Goal: Information Seeking & Learning: Learn about a topic

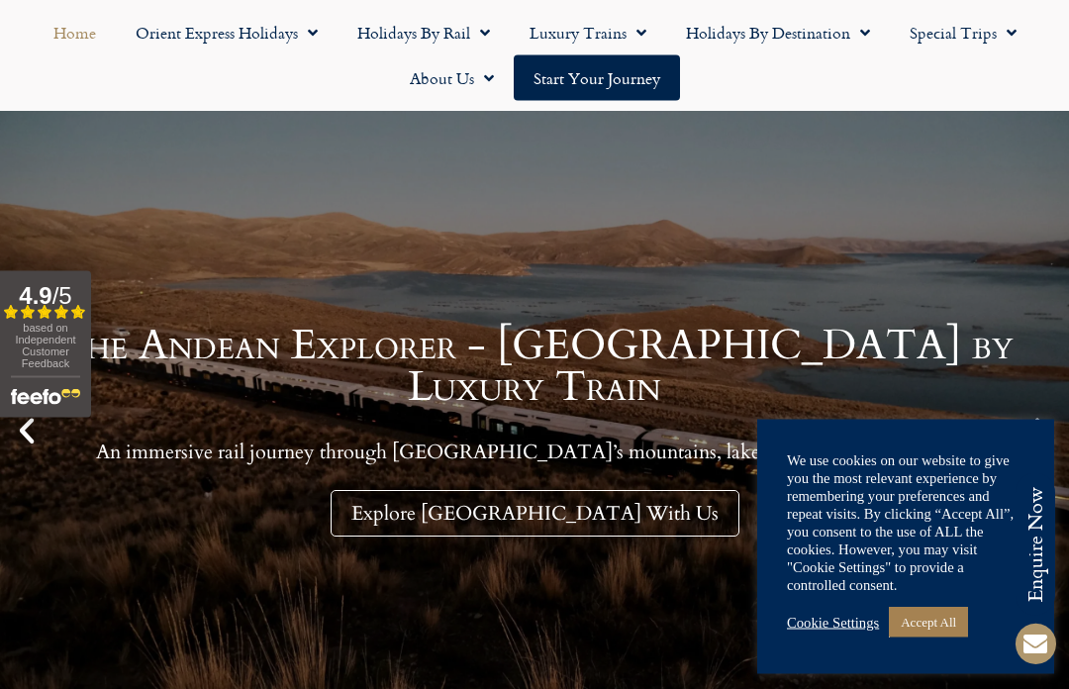
scroll to position [170, 0]
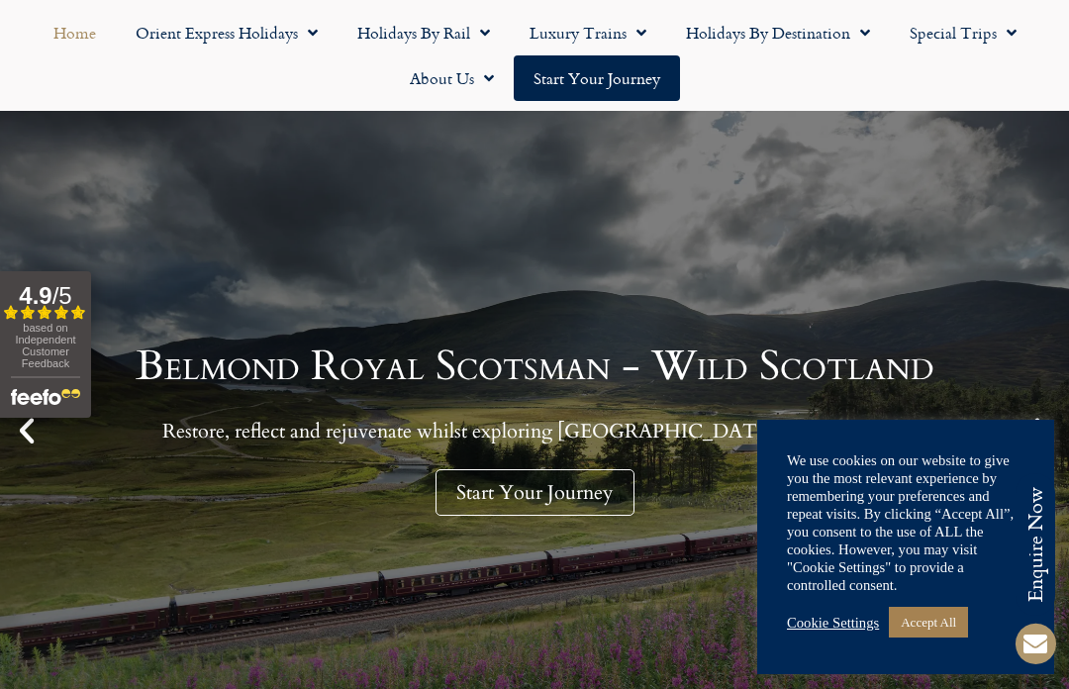
click at [1035, 435] on icon "Next slide" at bounding box center [1043, 431] width 34 height 34
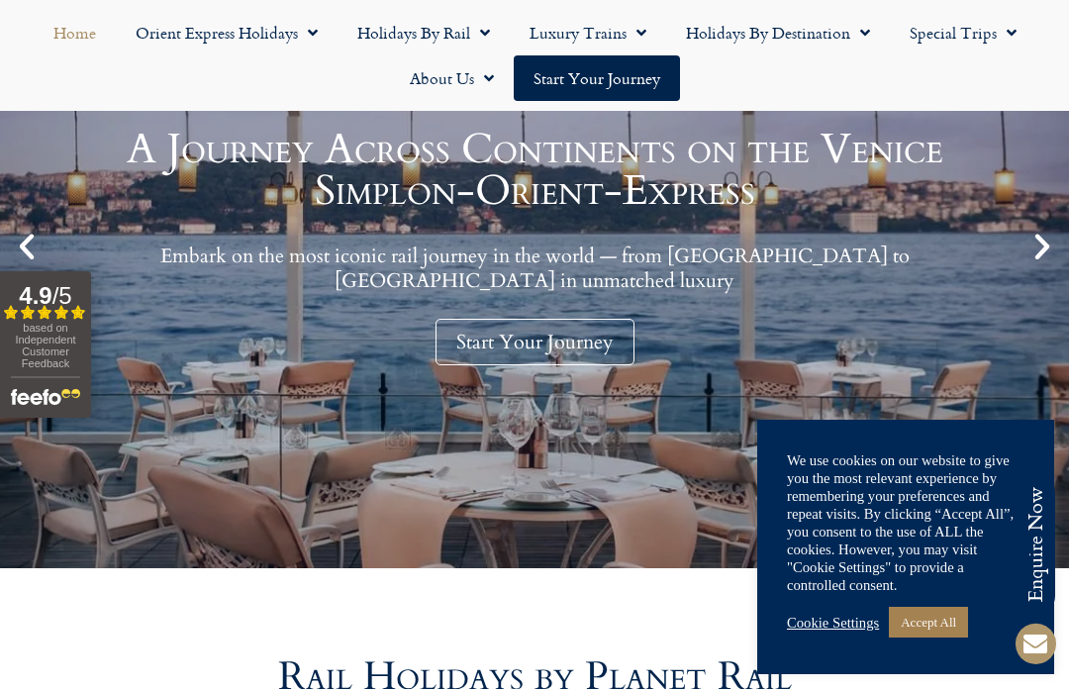
scroll to position [301, 0]
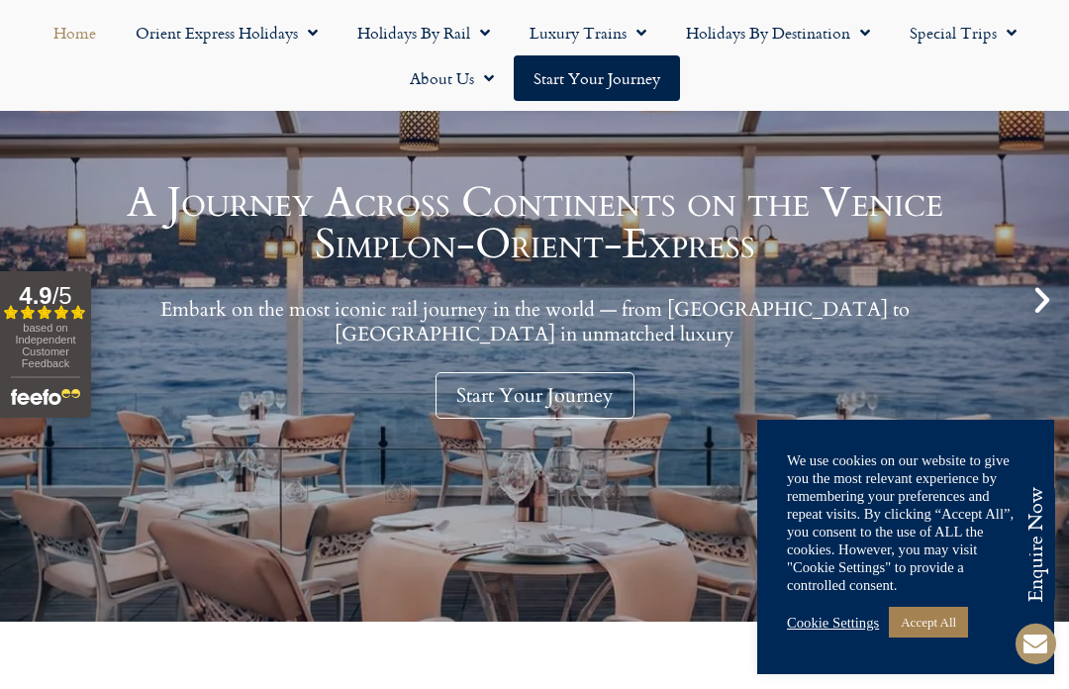
click at [1040, 302] on icon "Next slide" at bounding box center [1043, 300] width 34 height 34
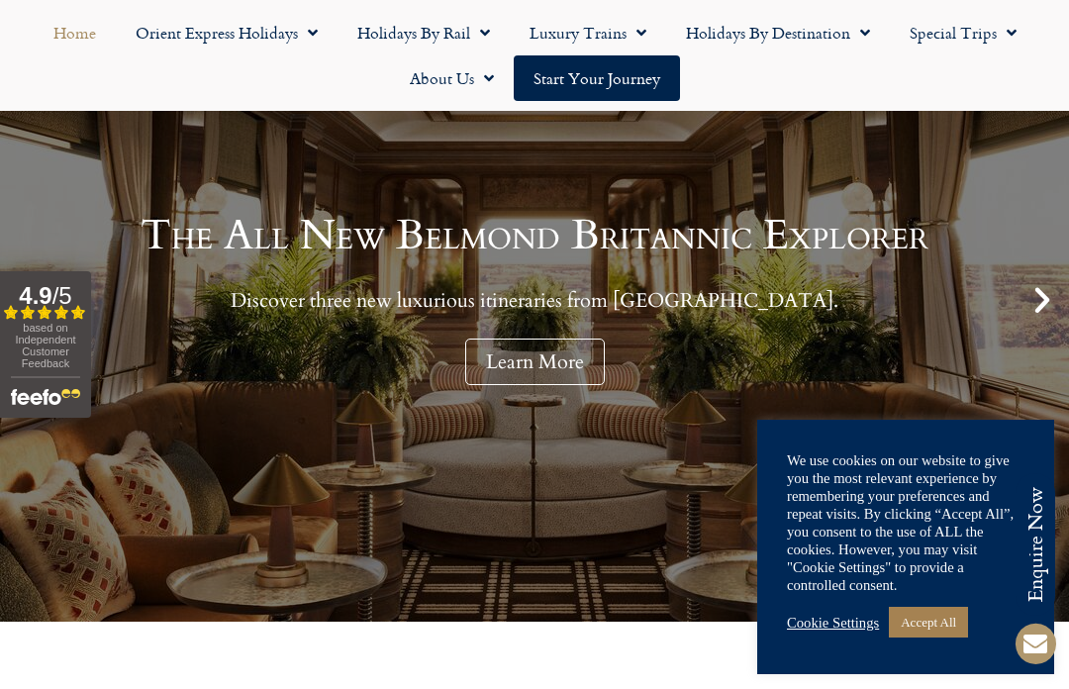
click at [1040, 285] on icon "Next slide" at bounding box center [1043, 300] width 34 height 34
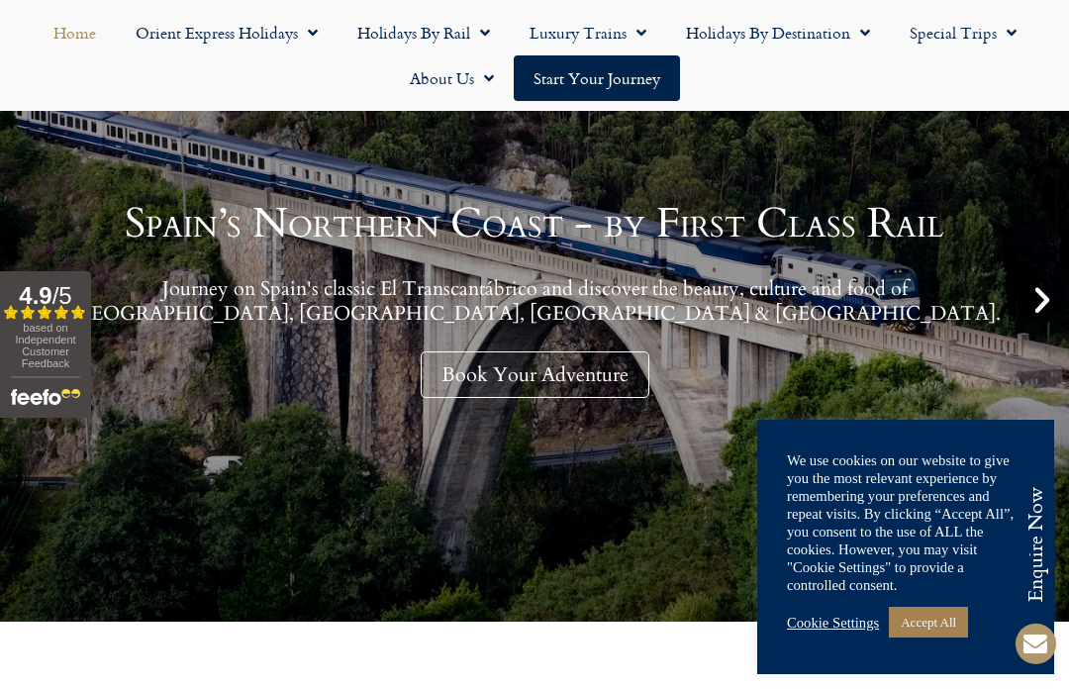
click at [1036, 298] on icon "Next slide" at bounding box center [1043, 300] width 34 height 34
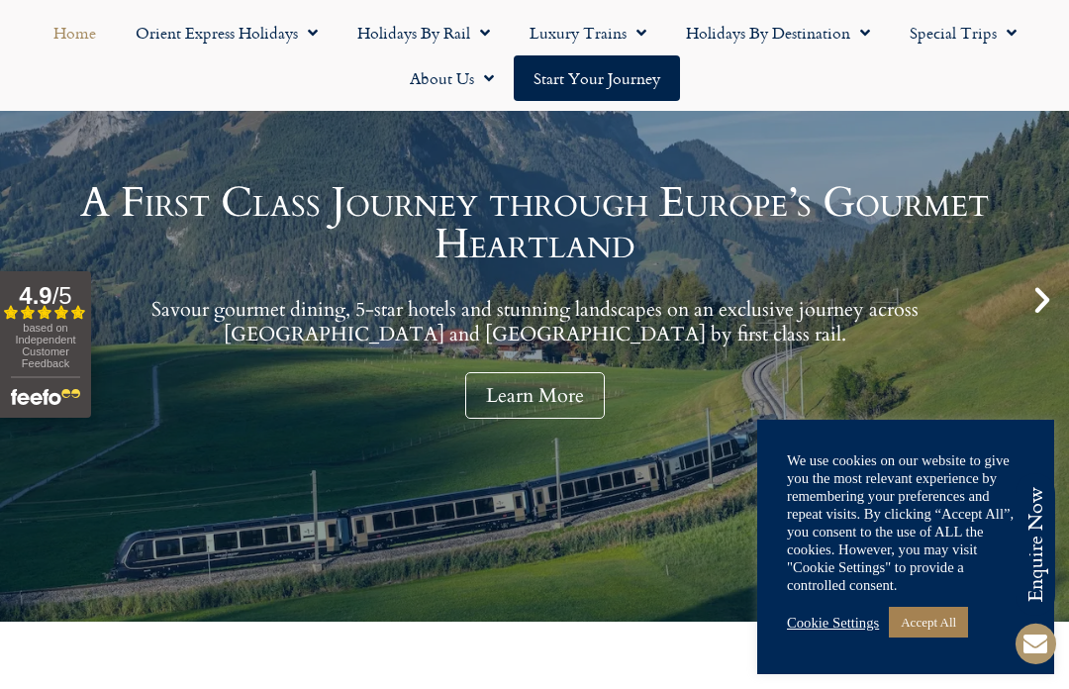
click at [520, 396] on link "Learn More" at bounding box center [535, 395] width 140 height 47
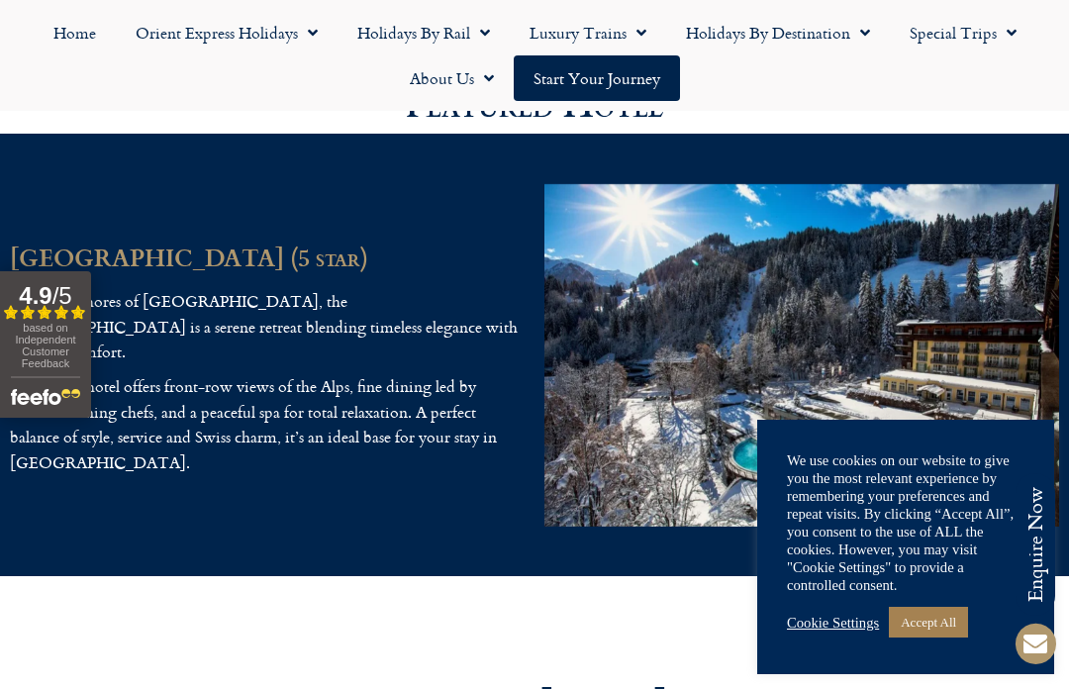
scroll to position [4682, 0]
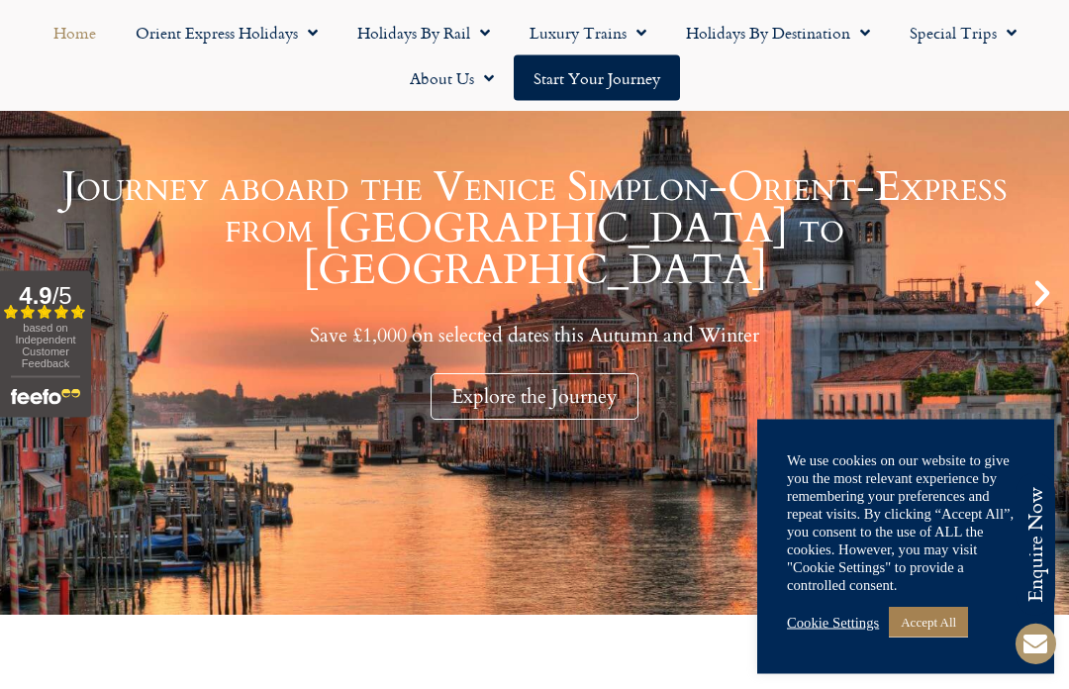
scroll to position [308, 0]
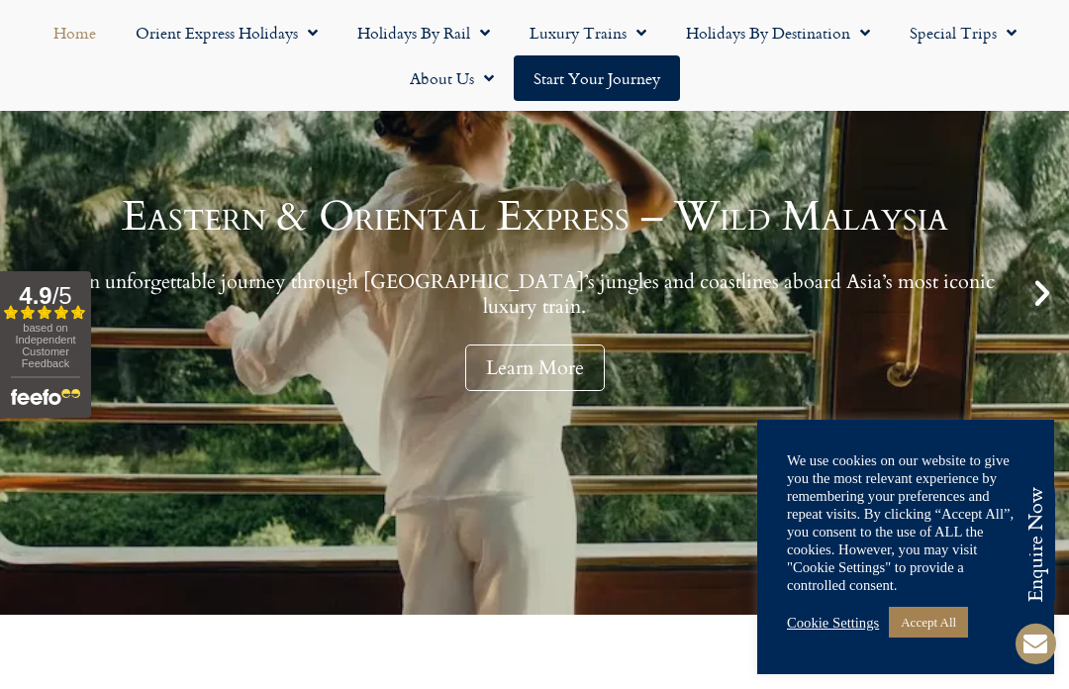
click at [1030, 291] on icon "Next slide" at bounding box center [1043, 293] width 34 height 34
click at [1021, 303] on div "Eastern & Oriental Express – Wild Malaysia An unforgettable journey through Mal…" at bounding box center [534, 292] width 1069 height 643
click at [1041, 294] on icon "Next slide" at bounding box center [1043, 293] width 34 height 34
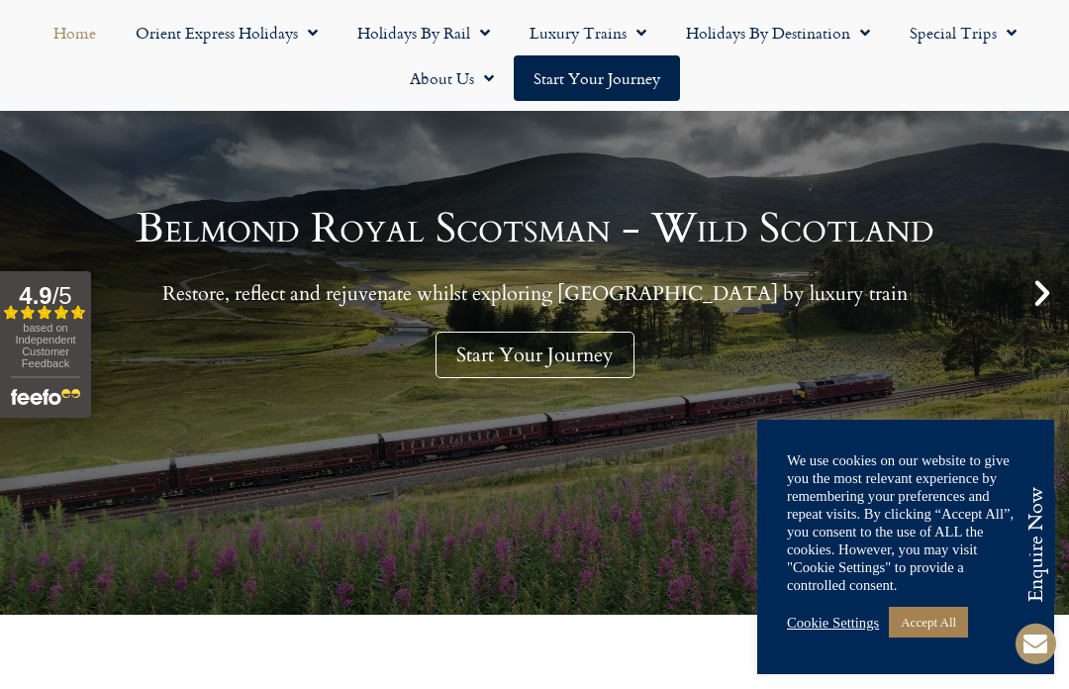
click at [1051, 300] on icon "Next slide" at bounding box center [1043, 293] width 34 height 34
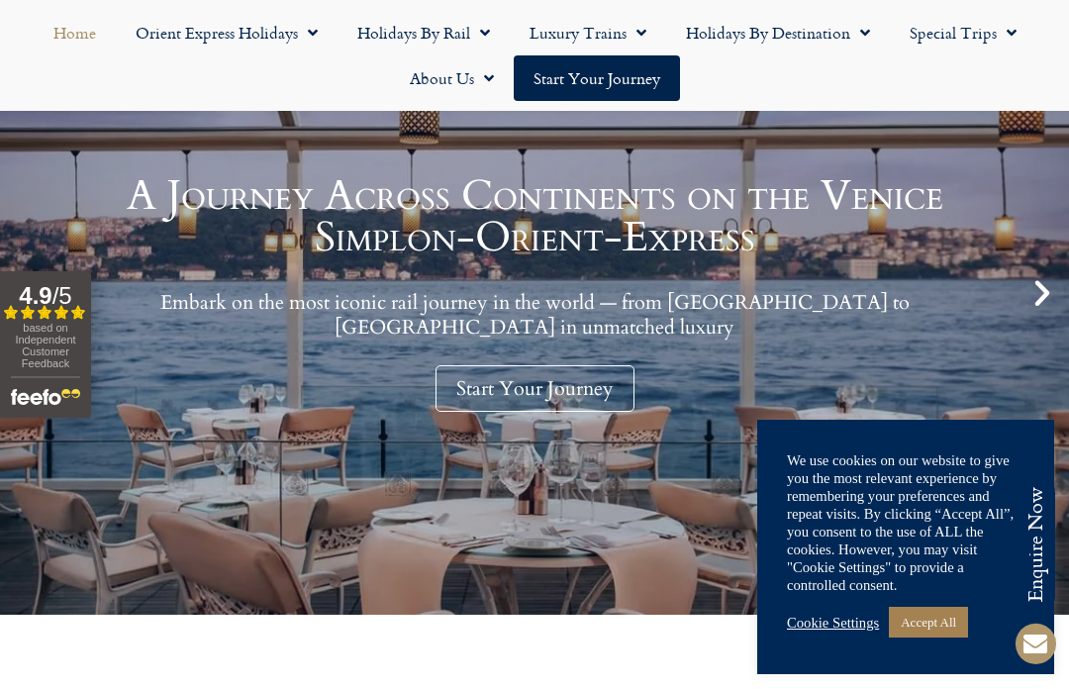
click at [548, 391] on link "Start Your Journey" at bounding box center [535, 388] width 199 height 47
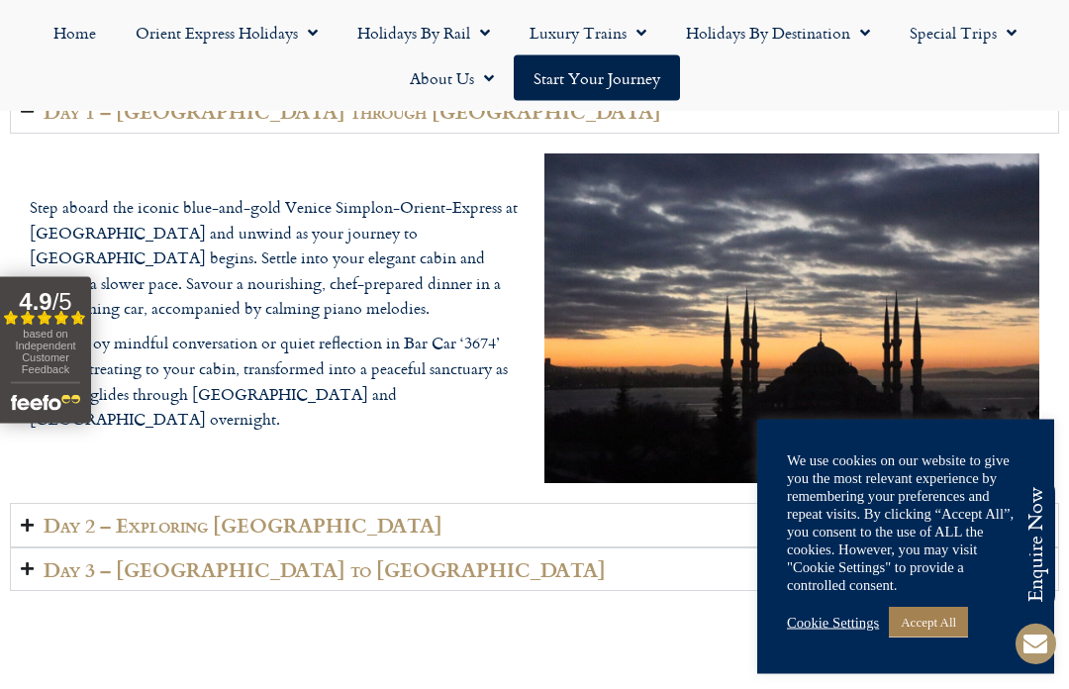
scroll to position [2773, 0]
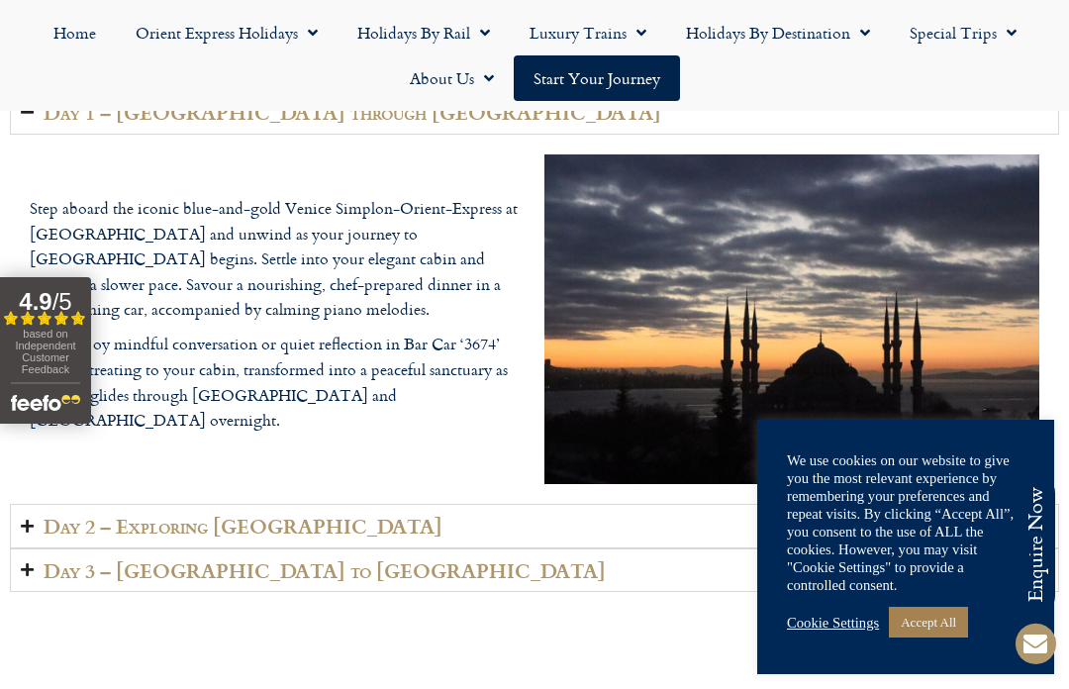
click at [580, 593] on summary "Day 3 – Budapest to Bucharest" at bounding box center [534, 570] width 1049 height 45
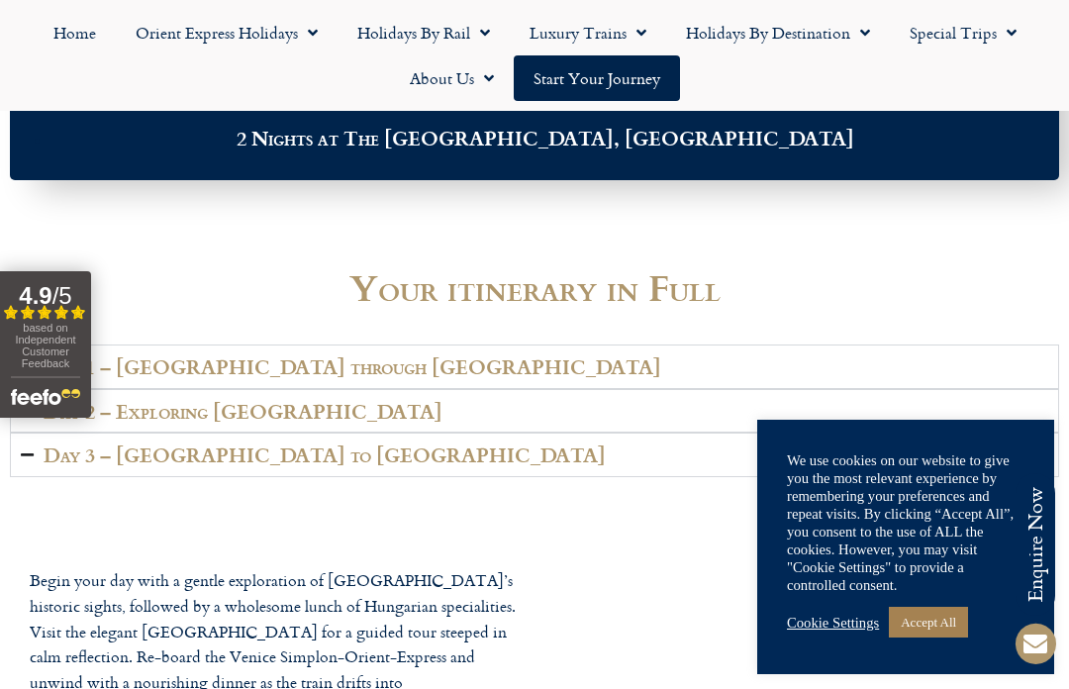
scroll to position [2512, 0]
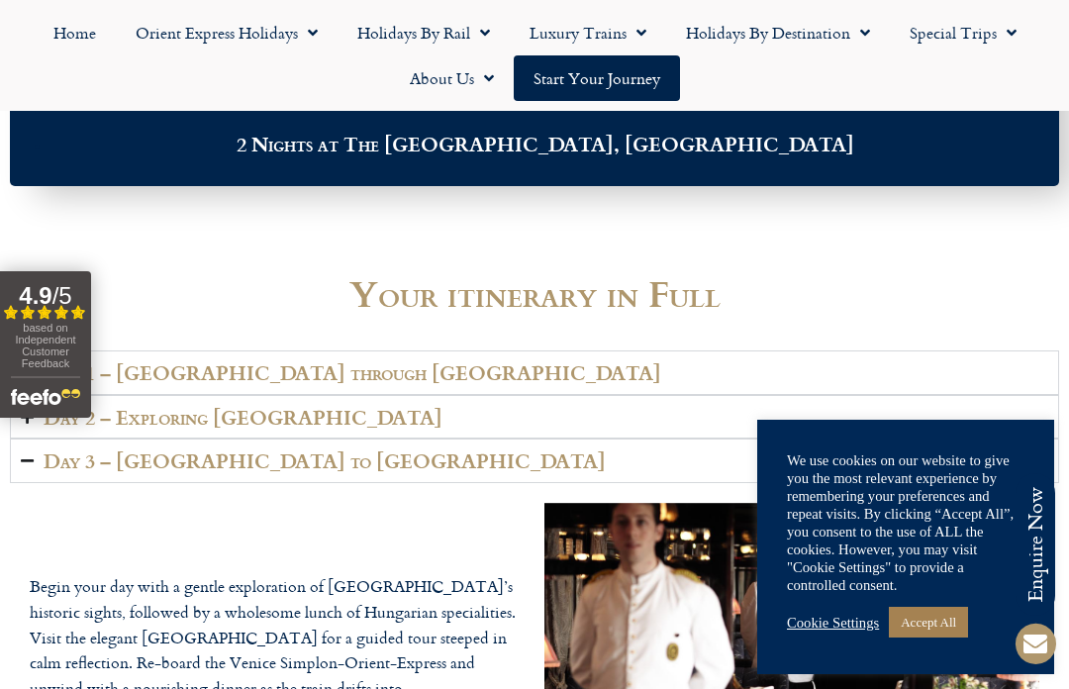
click at [478, 440] on summary "Day 2 – Exploring Budapest" at bounding box center [534, 417] width 1049 height 45
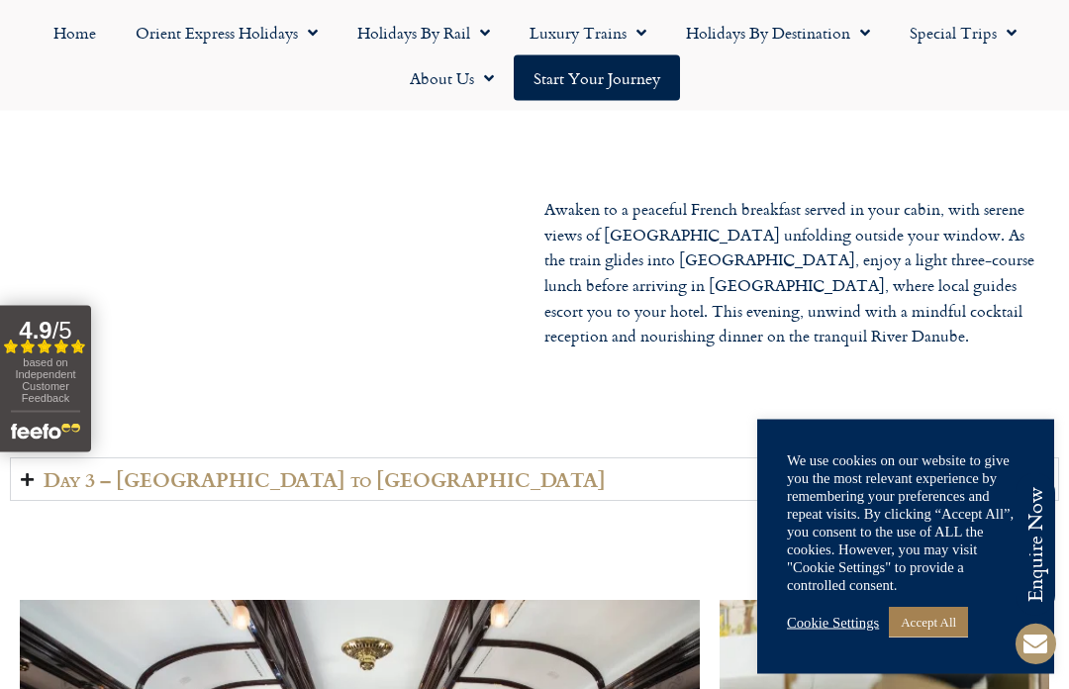
scroll to position [2853, 0]
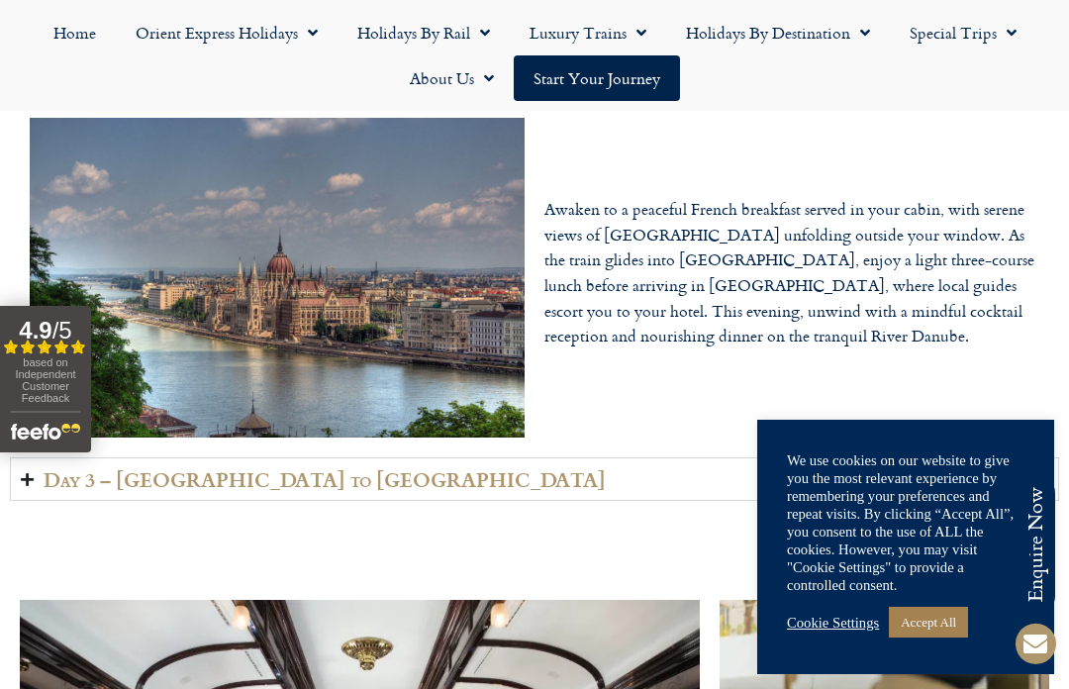
click at [550, 502] on summary "Day 3 – Budapest to Bucharest" at bounding box center [534, 479] width 1049 height 45
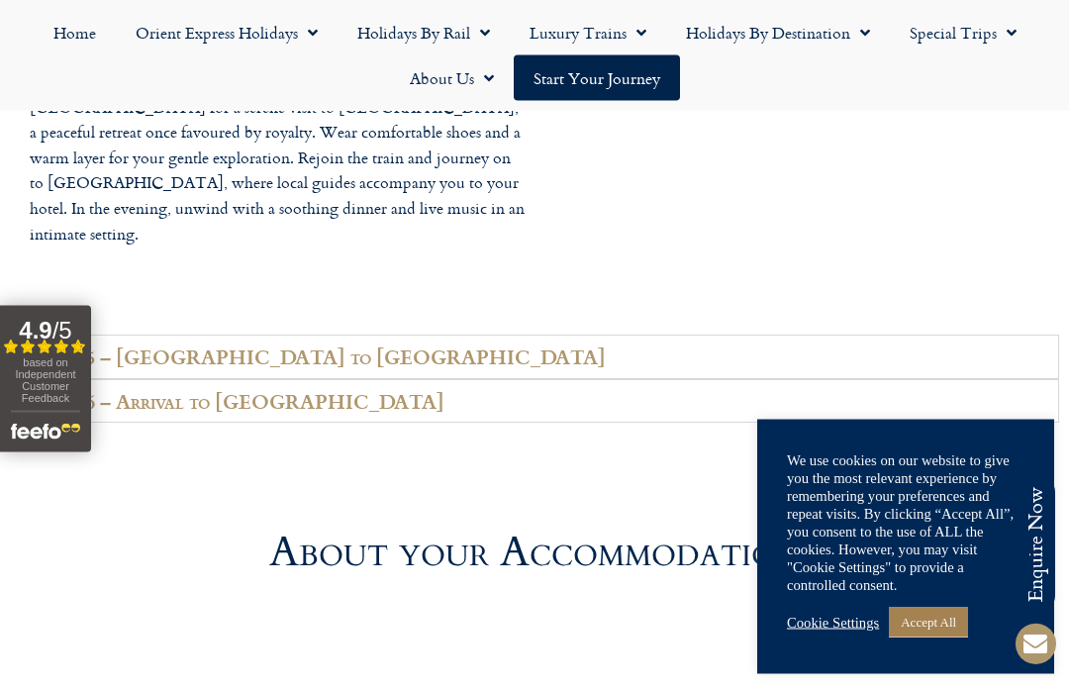
scroll to position [4582, 0]
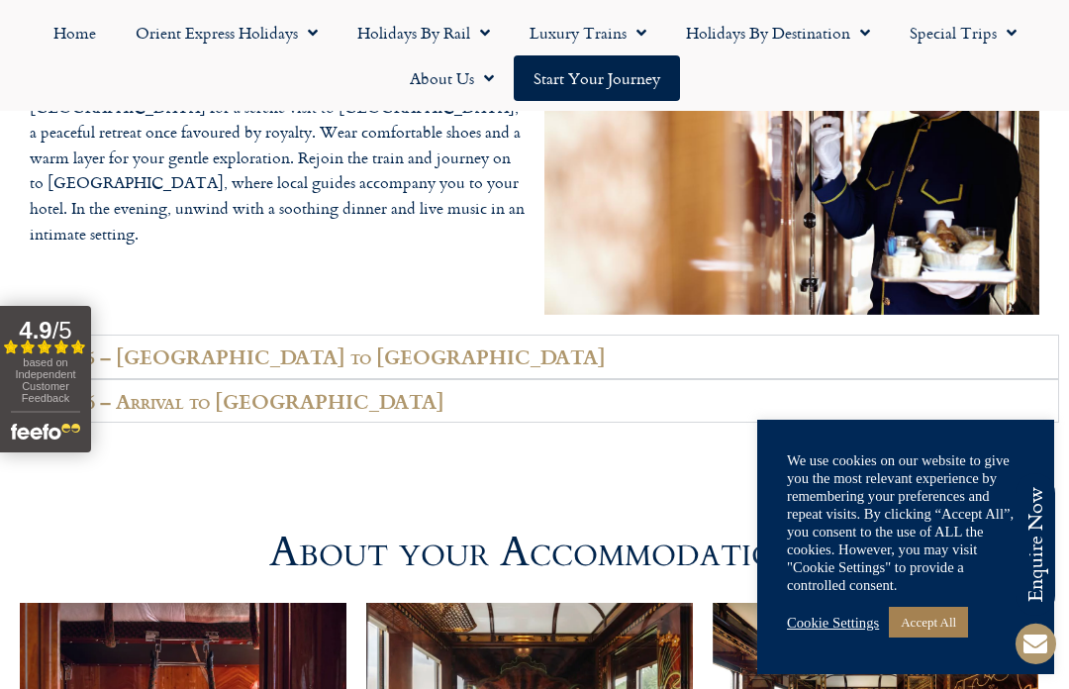
click at [576, 379] on summary "Day 5 – Bulgaria to Istanbul" at bounding box center [534, 357] width 1049 height 45
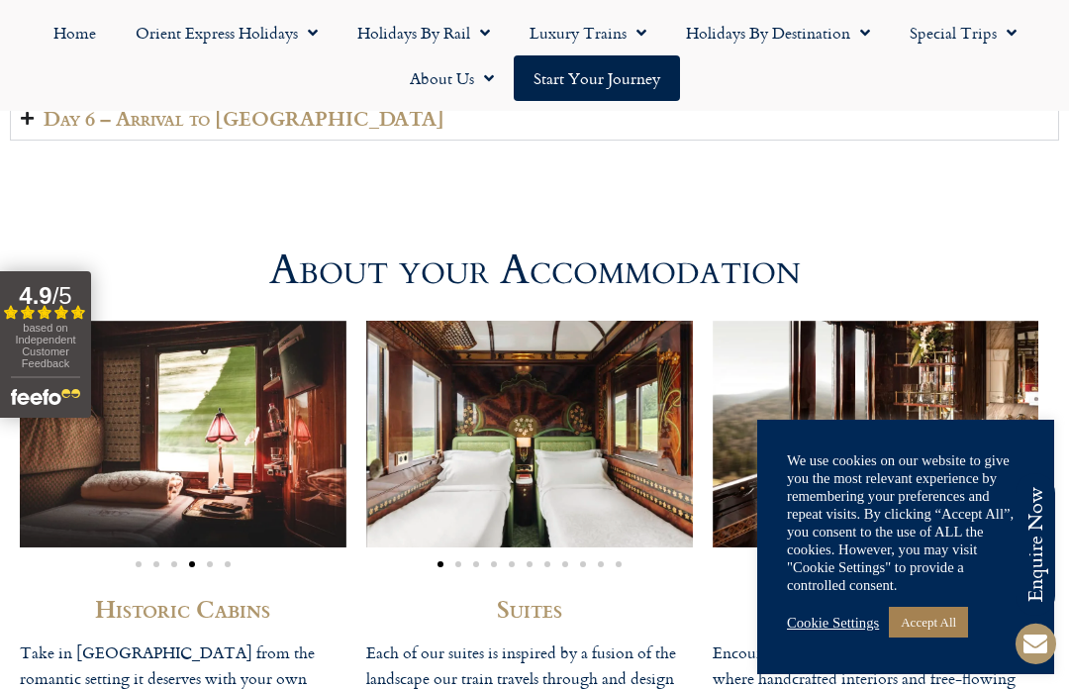
scroll to position [4905, 0]
click at [210, 513] on img "4 / 6" at bounding box center [183, 435] width 327 height 227
click at [235, 622] on h2 "Historic Cabins" at bounding box center [183, 610] width 327 height 24
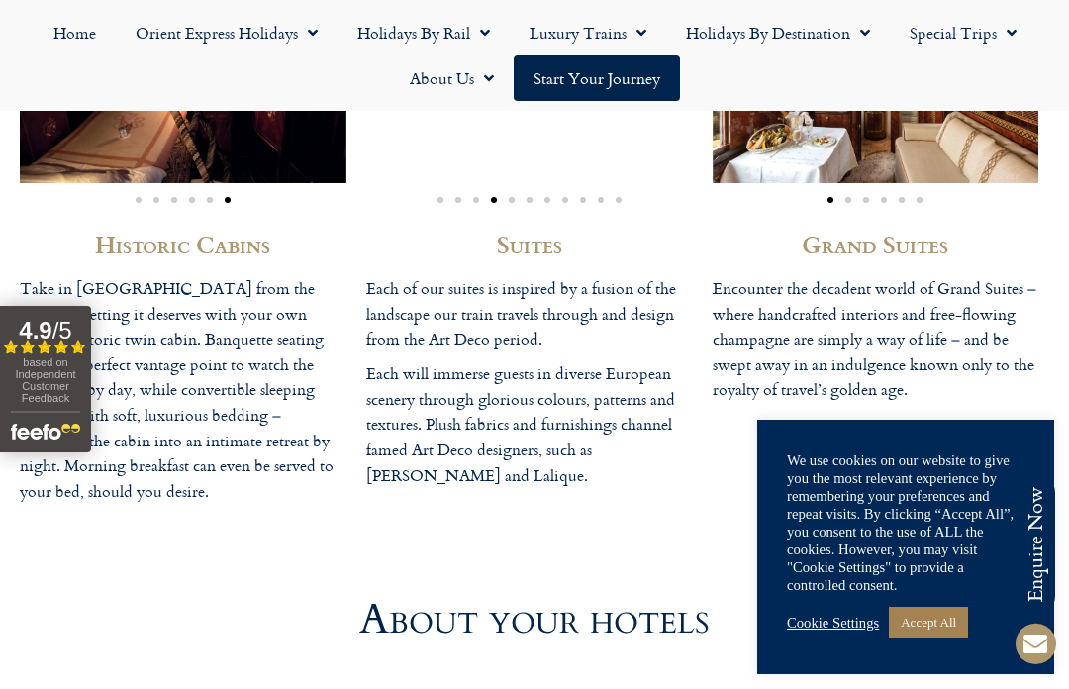
scroll to position [5283, 0]
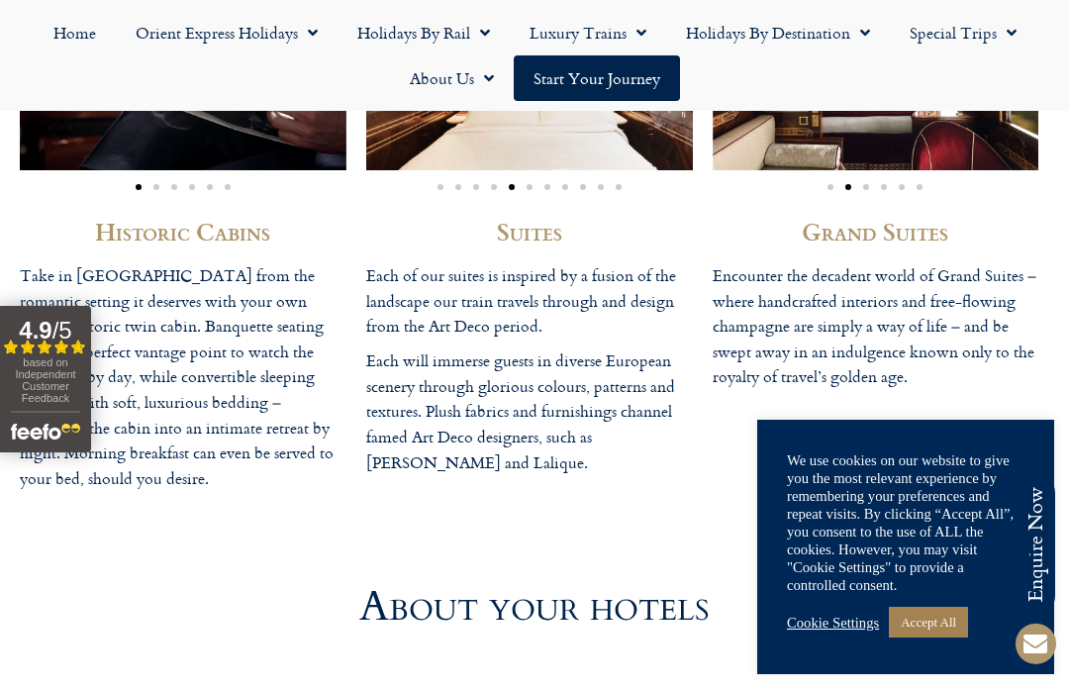
click at [623, 651] on div at bounding box center [534, 682] width 1049 height 89
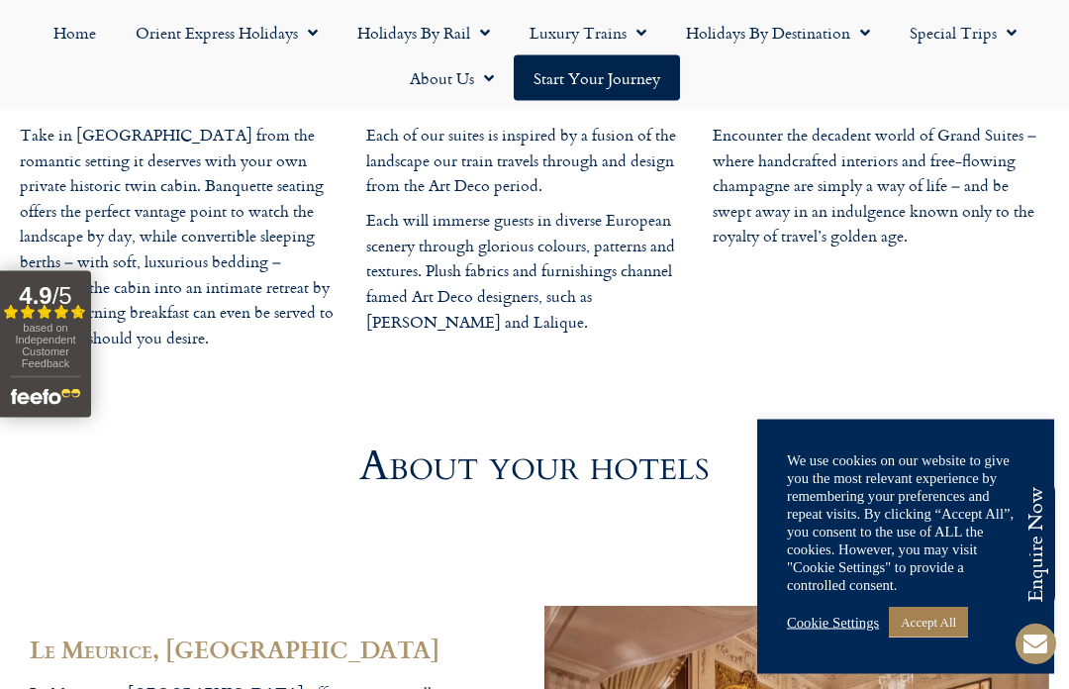
scroll to position [5424, 0]
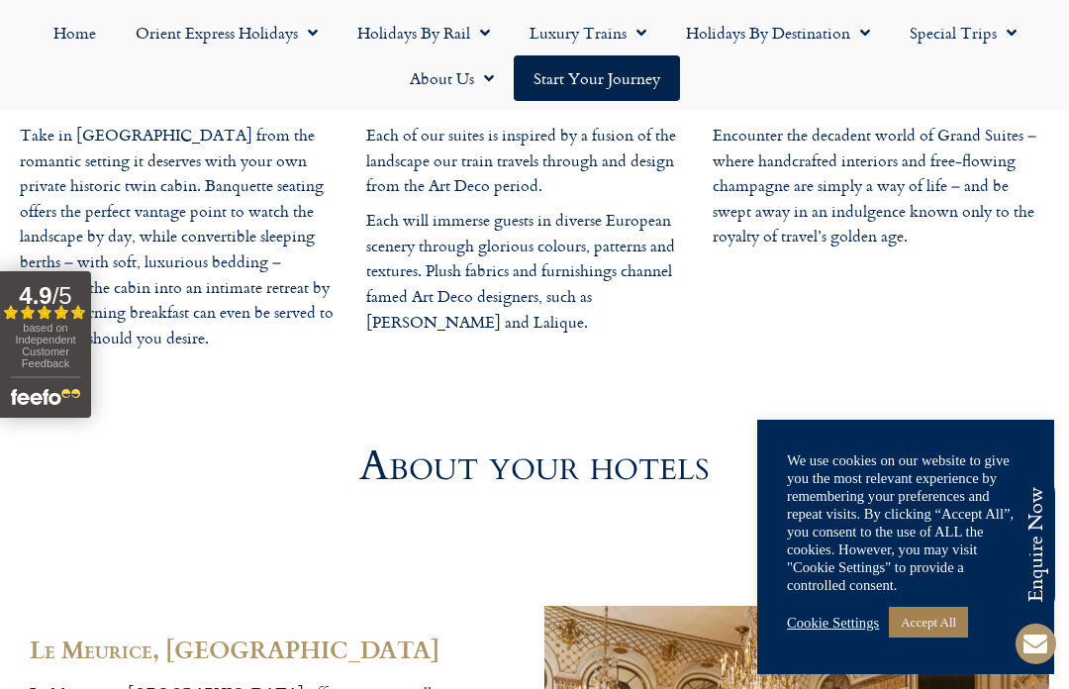
click at [496, 28] on link "Holidays by Rail" at bounding box center [424, 33] width 172 height 46
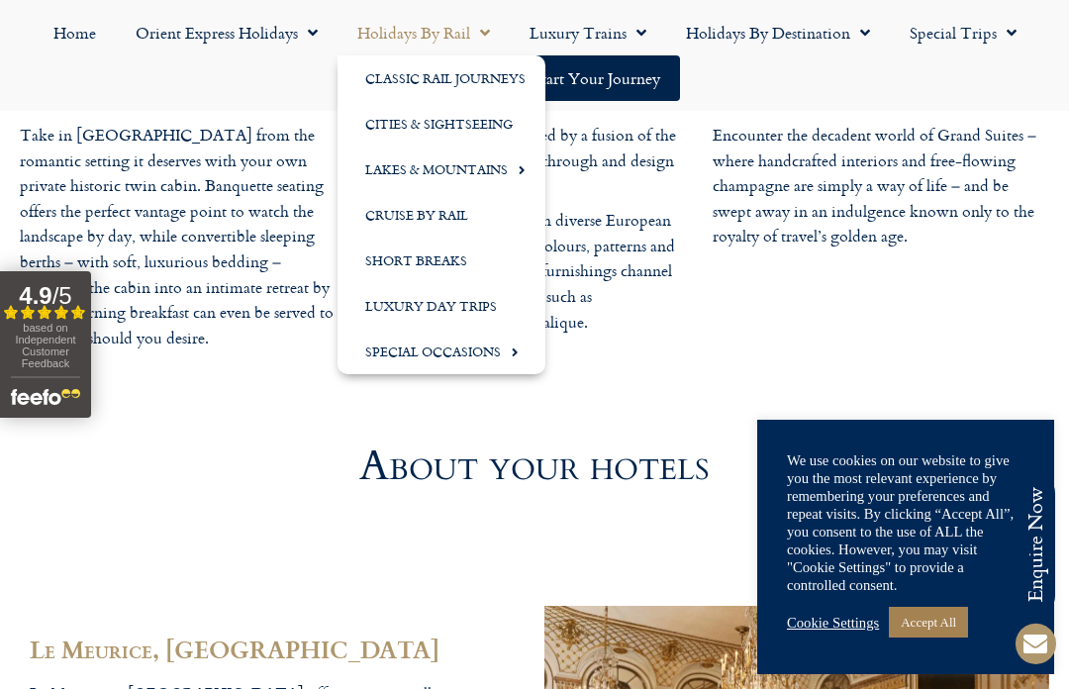
click at [427, 34] on link "Holidays by Rail" at bounding box center [424, 33] width 172 height 46
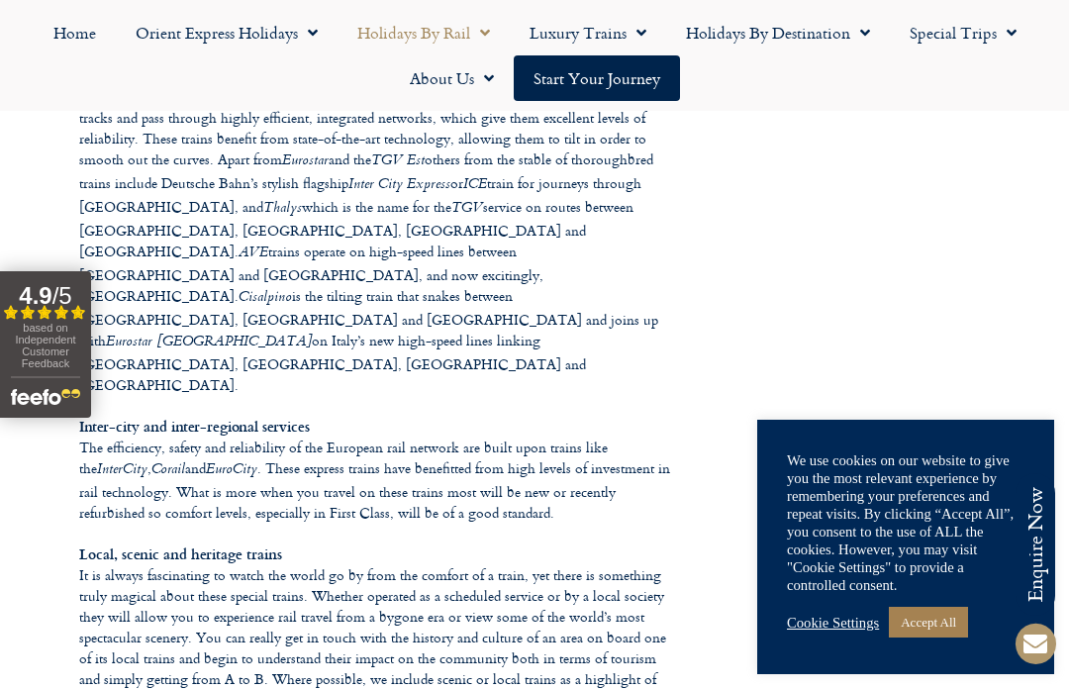
scroll to position [1402, 0]
click at [980, 31] on link "Special Trips" at bounding box center [963, 33] width 147 height 46
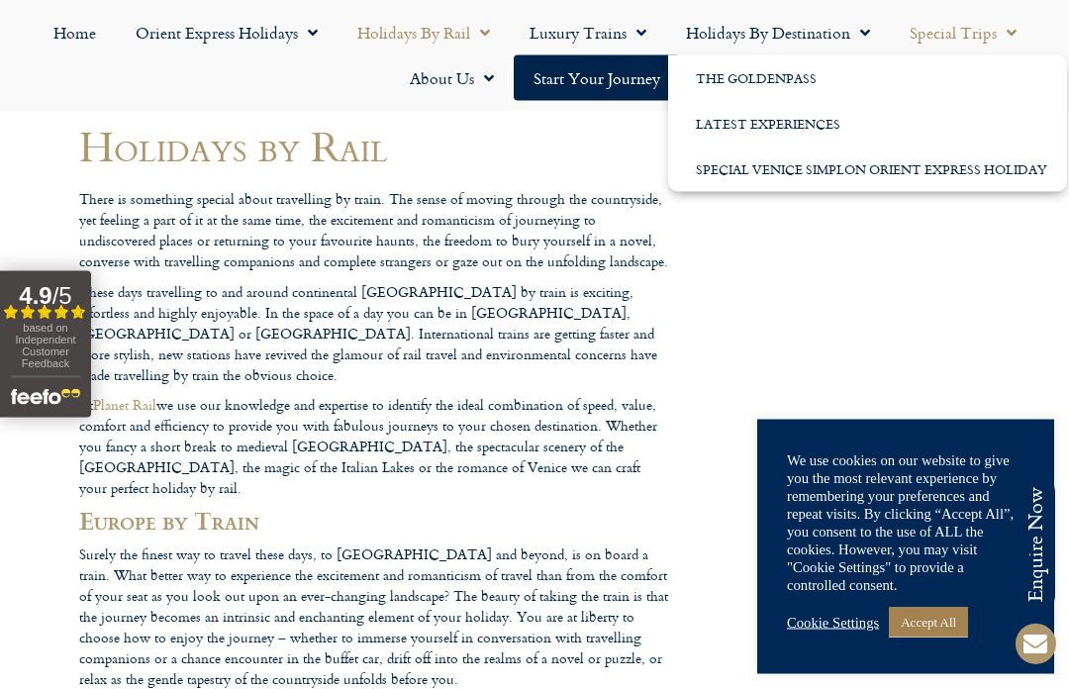
scroll to position [0, 0]
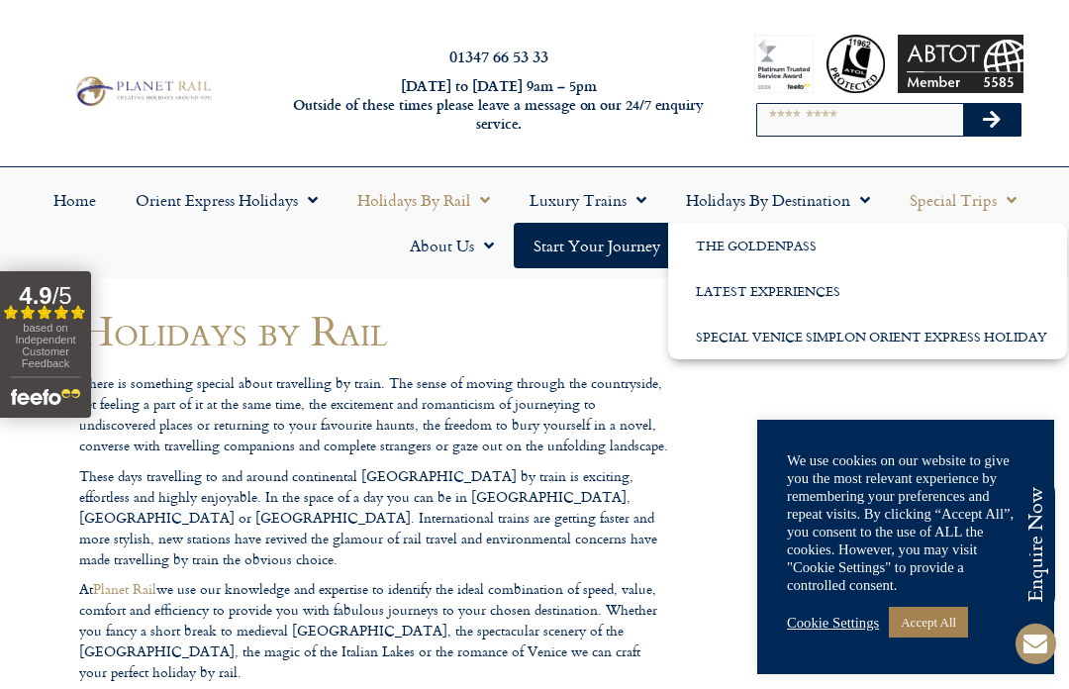
click at [813, 203] on link "Holidays by Destination" at bounding box center [778, 200] width 224 height 46
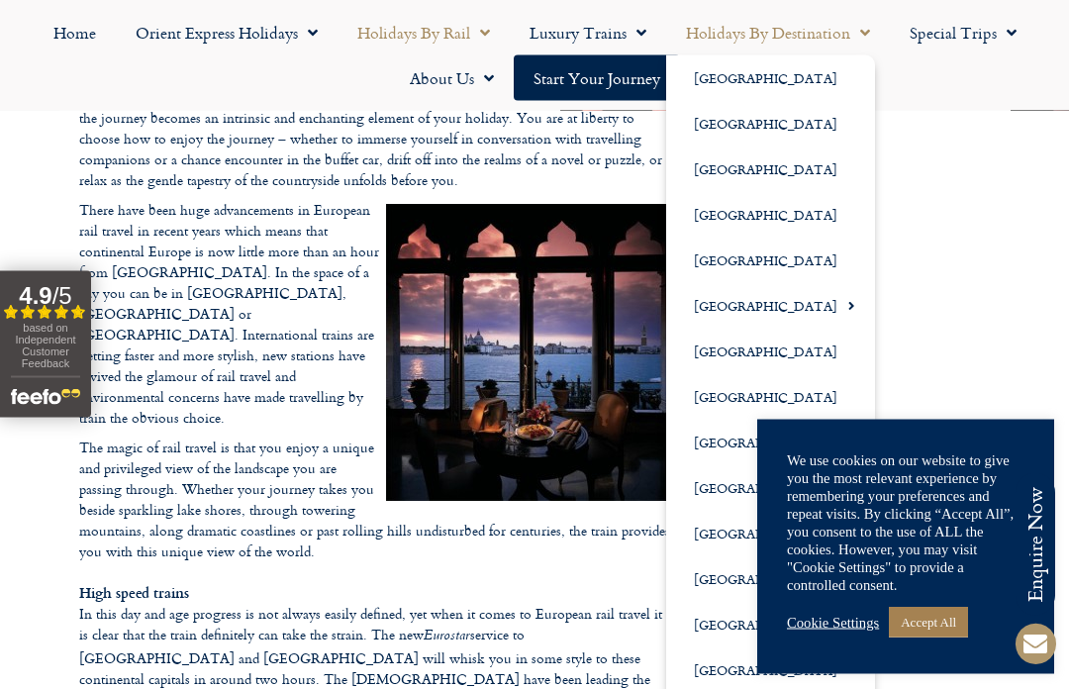
scroll to position [669, 0]
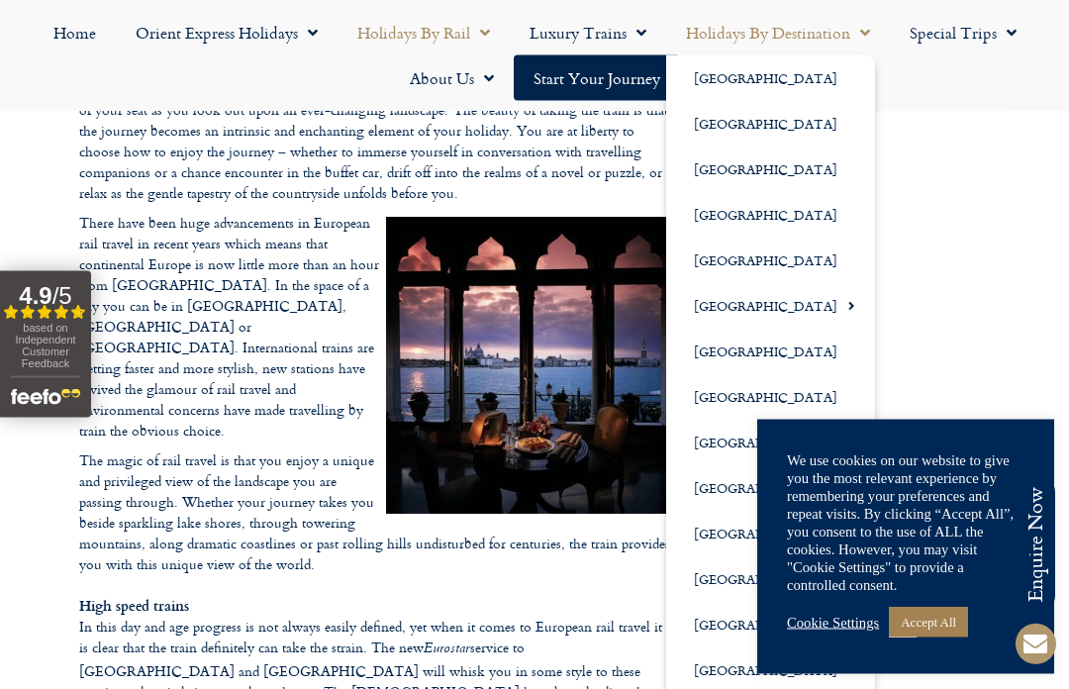
click at [941, 618] on link "Accept All" at bounding box center [928, 622] width 79 height 31
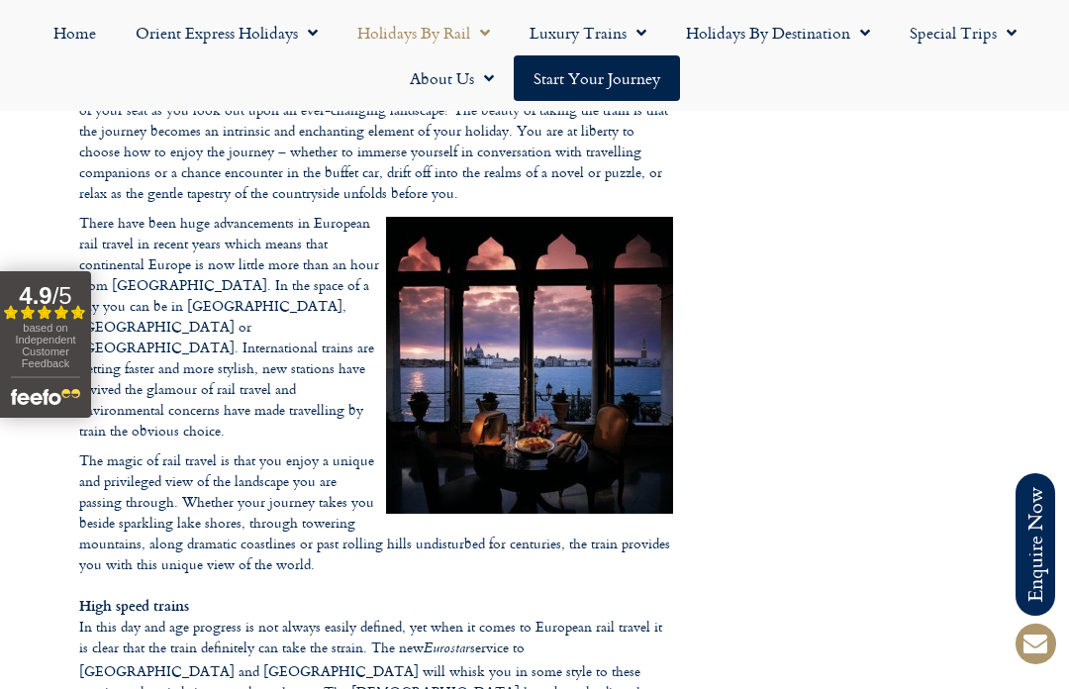
click at [77, 33] on link "Home" at bounding box center [75, 33] width 82 height 46
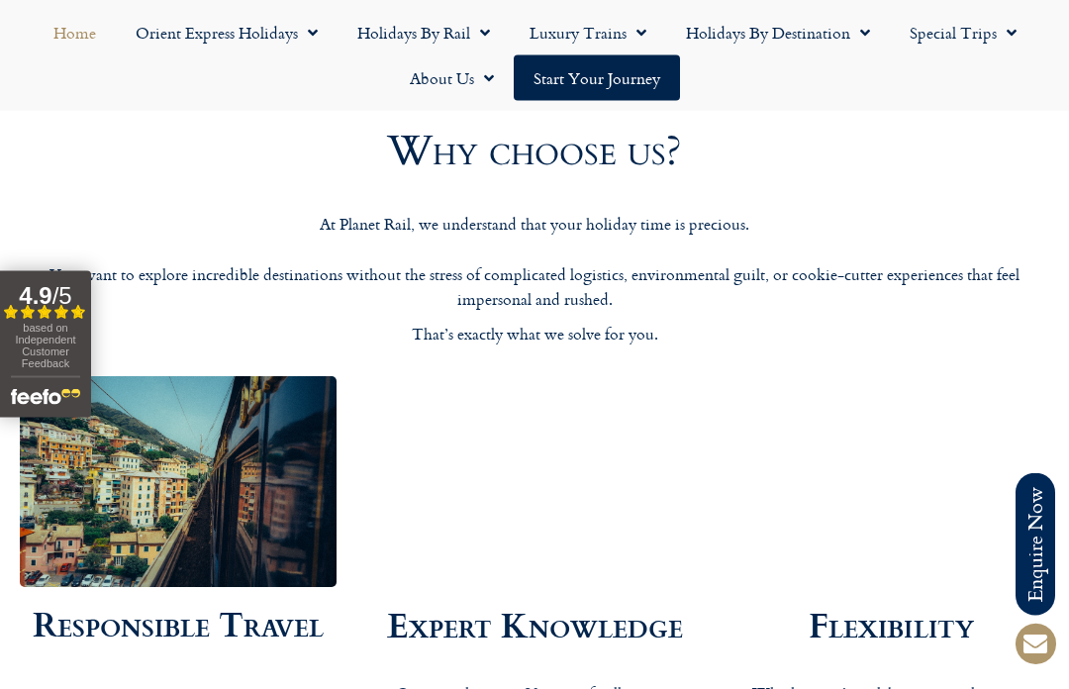
scroll to position [2804, 0]
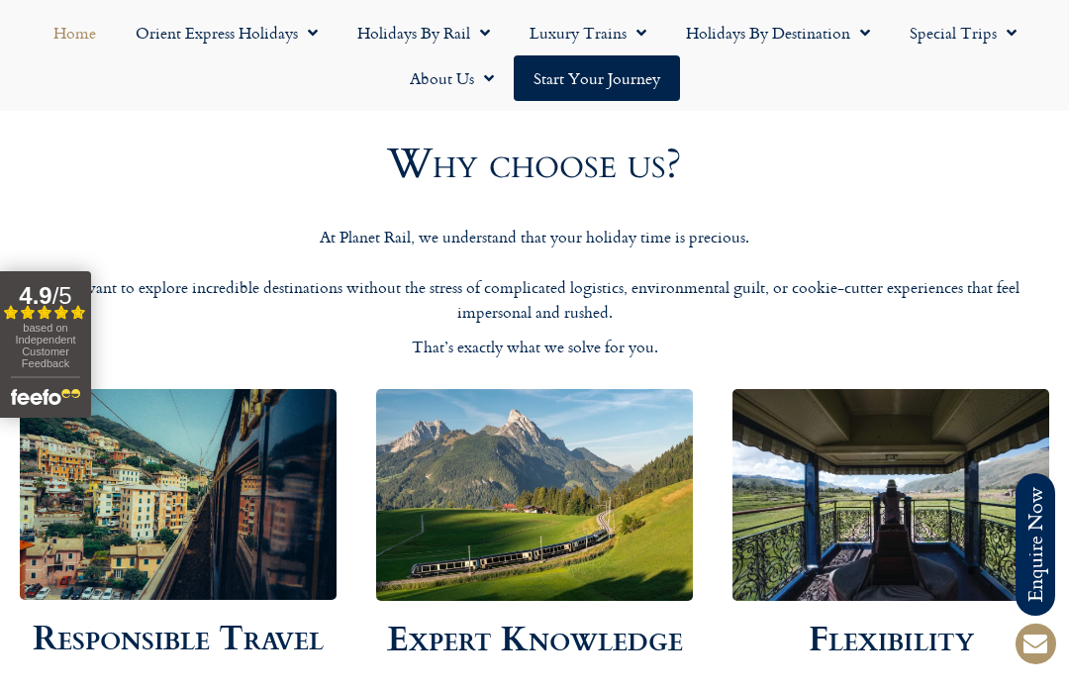
click at [462, 27] on link "Holidays by Rail" at bounding box center [424, 33] width 172 height 46
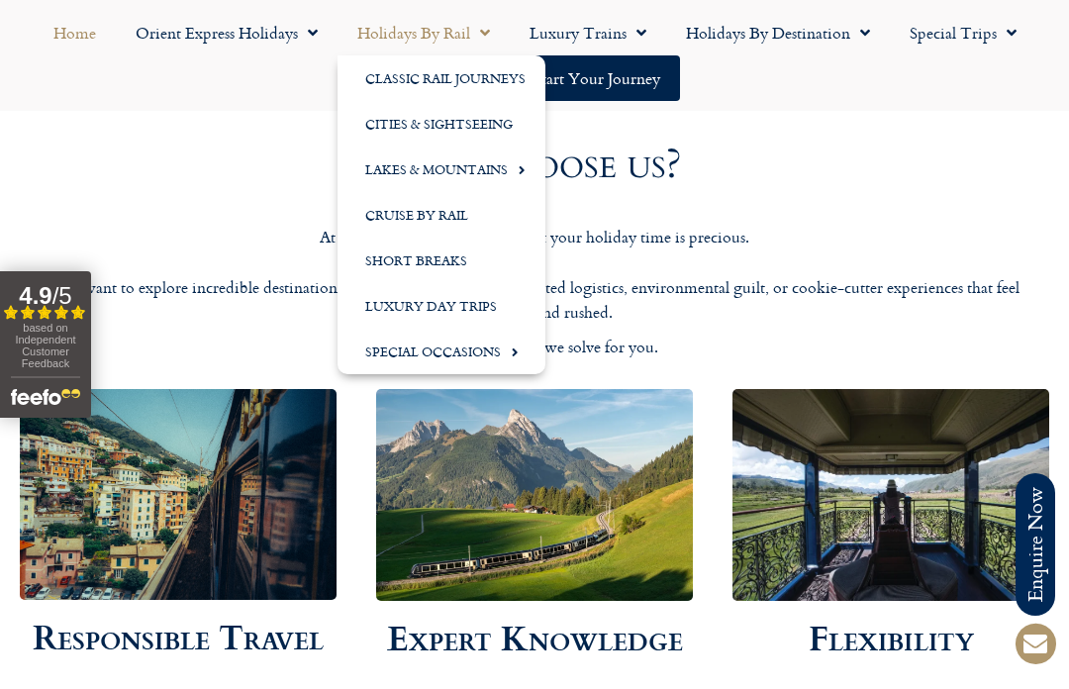
click at [465, 123] on link "Cities & Sightseeing" at bounding box center [442, 124] width 208 height 46
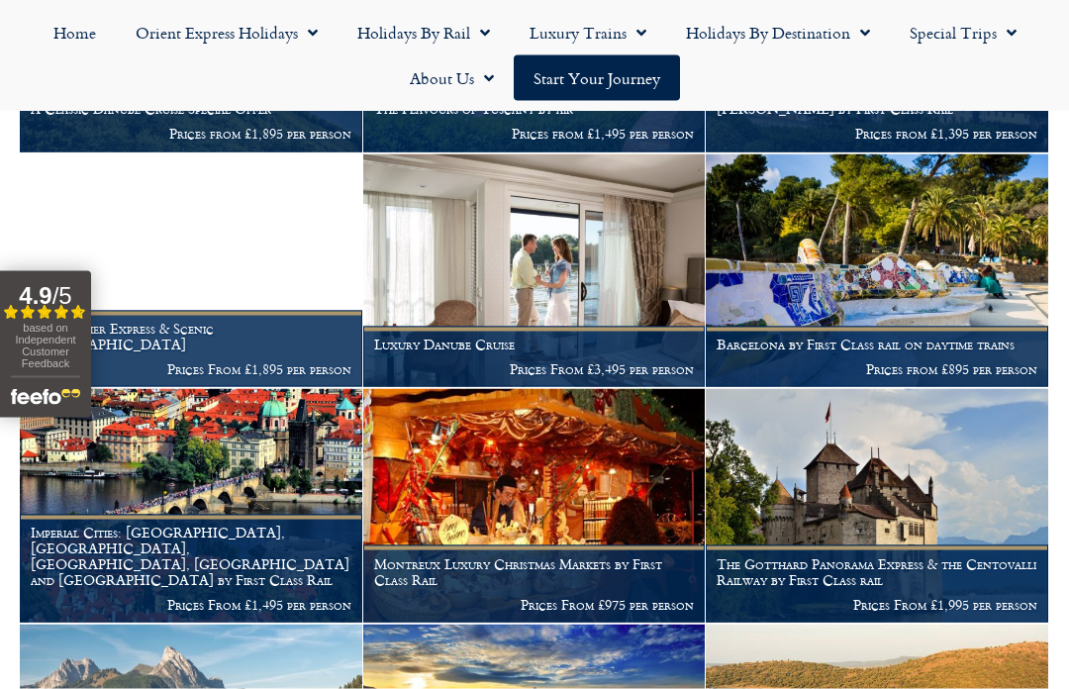
scroll to position [2134, 0]
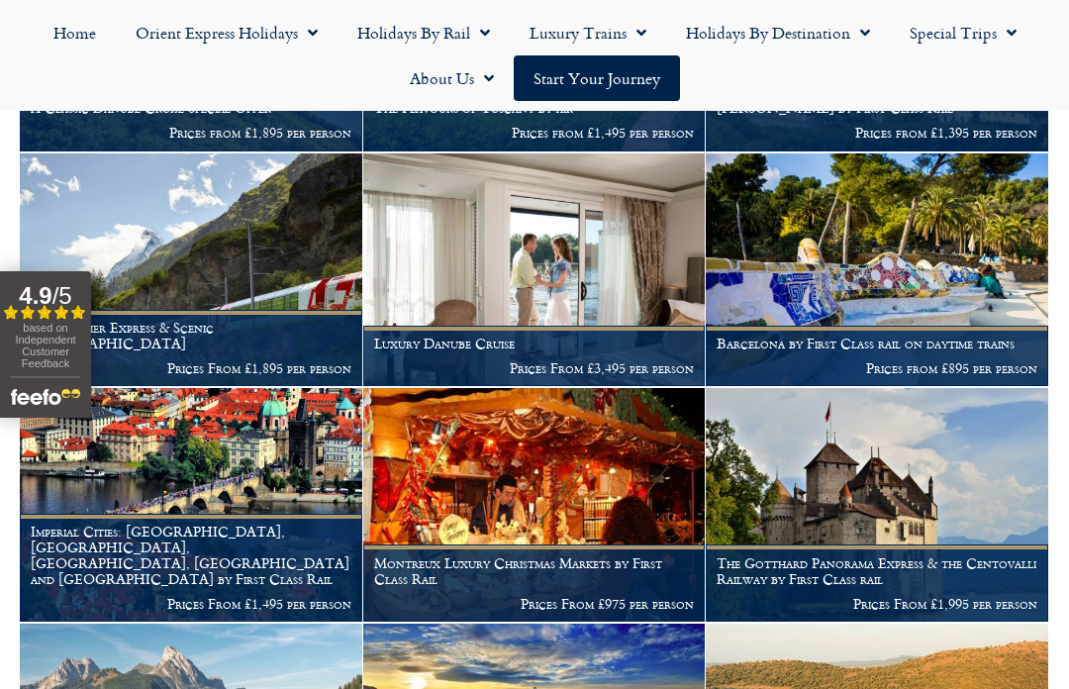
click at [459, 472] on img at bounding box center [534, 505] width 343 height 234
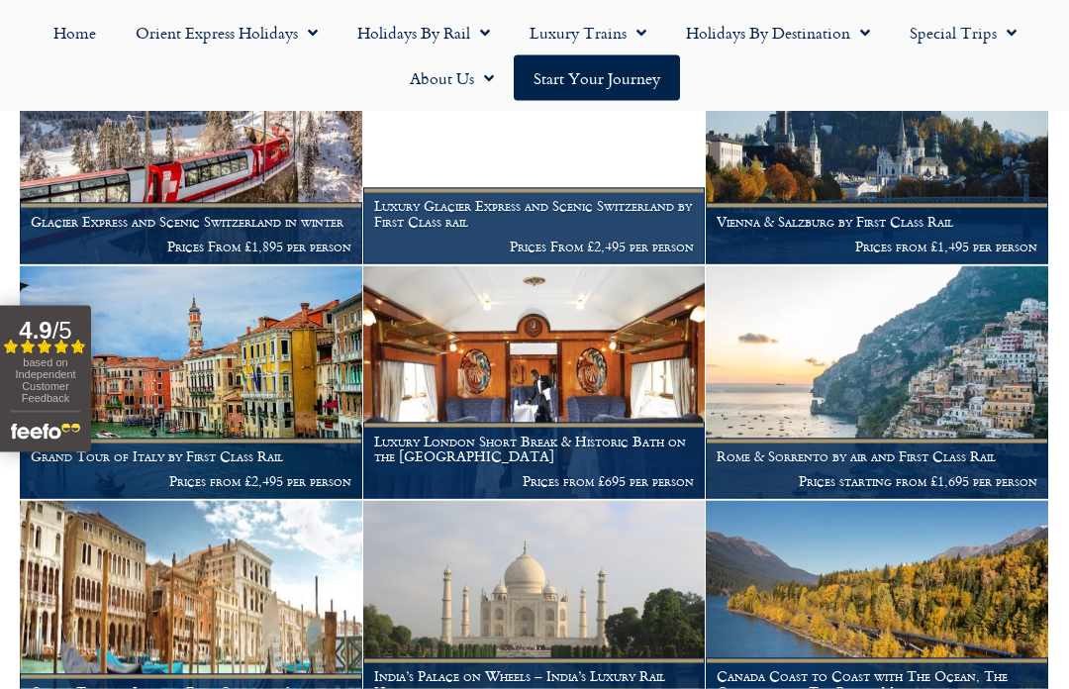
scroll to position [2963, 0]
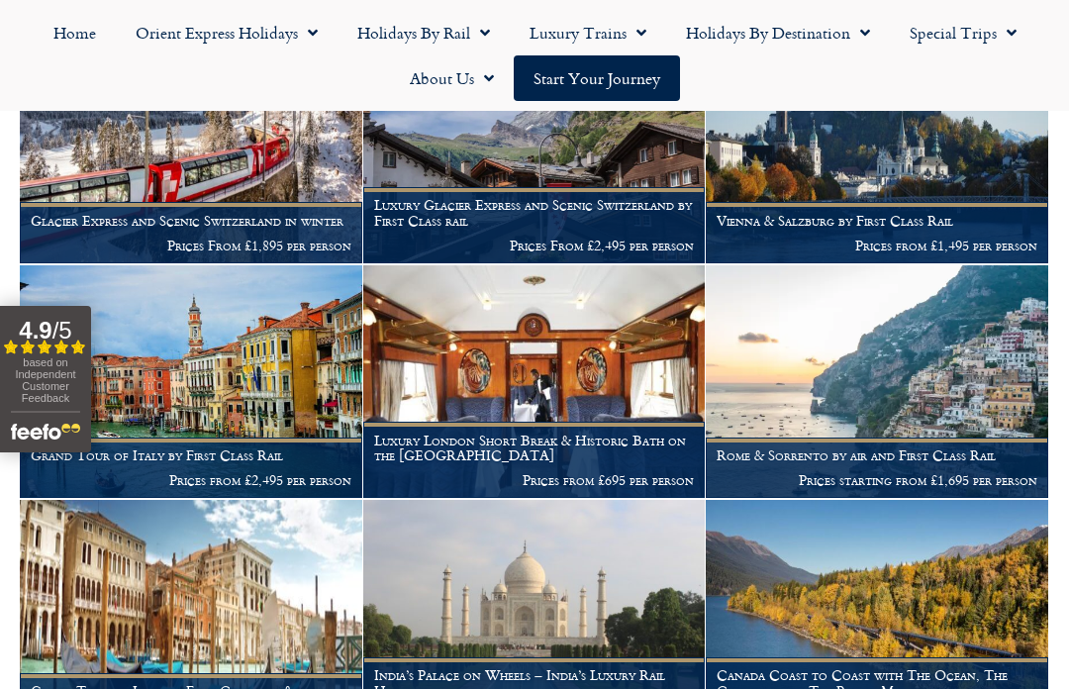
click at [191, 345] on img at bounding box center [191, 382] width 343 height 234
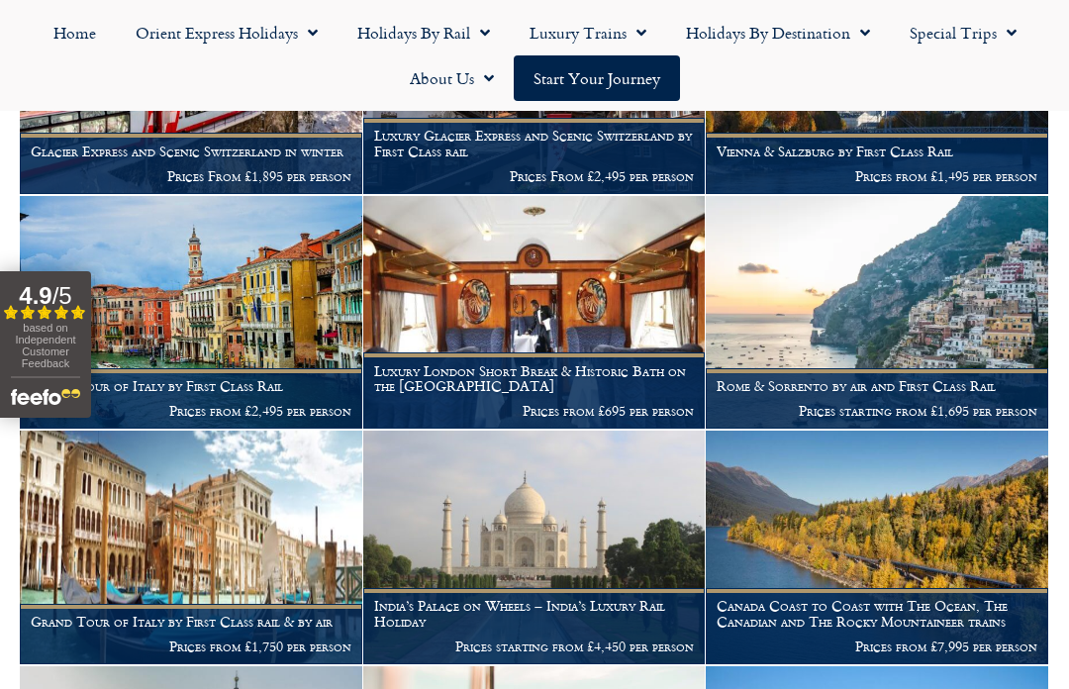
click at [935, 306] on img at bounding box center [877, 313] width 343 height 234
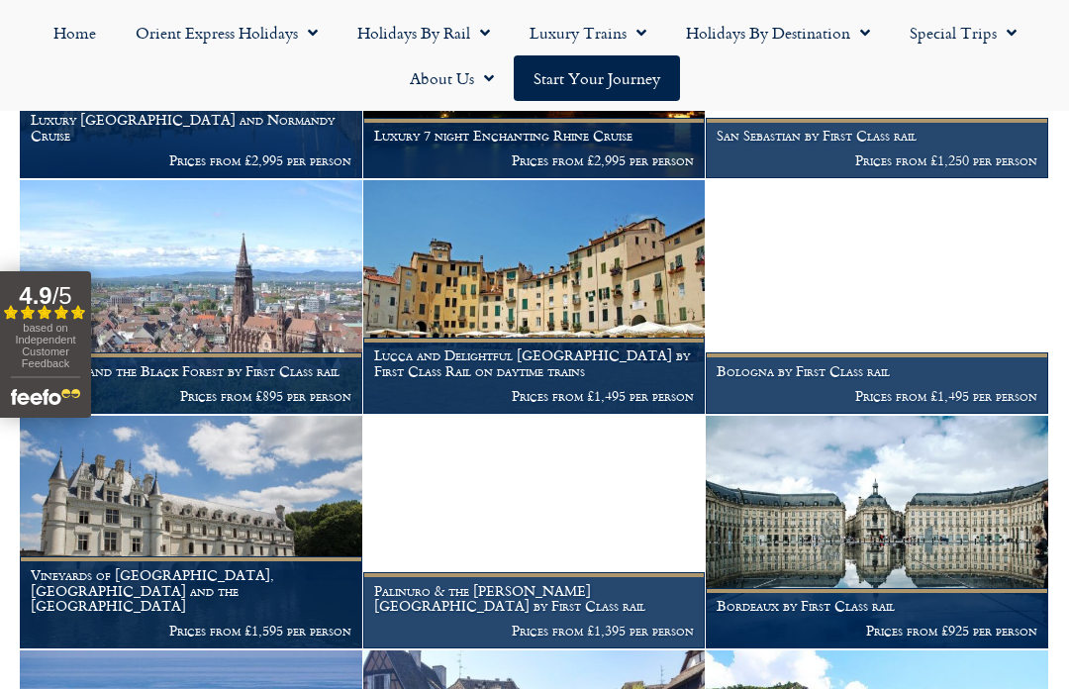
scroll to position [3987, 0]
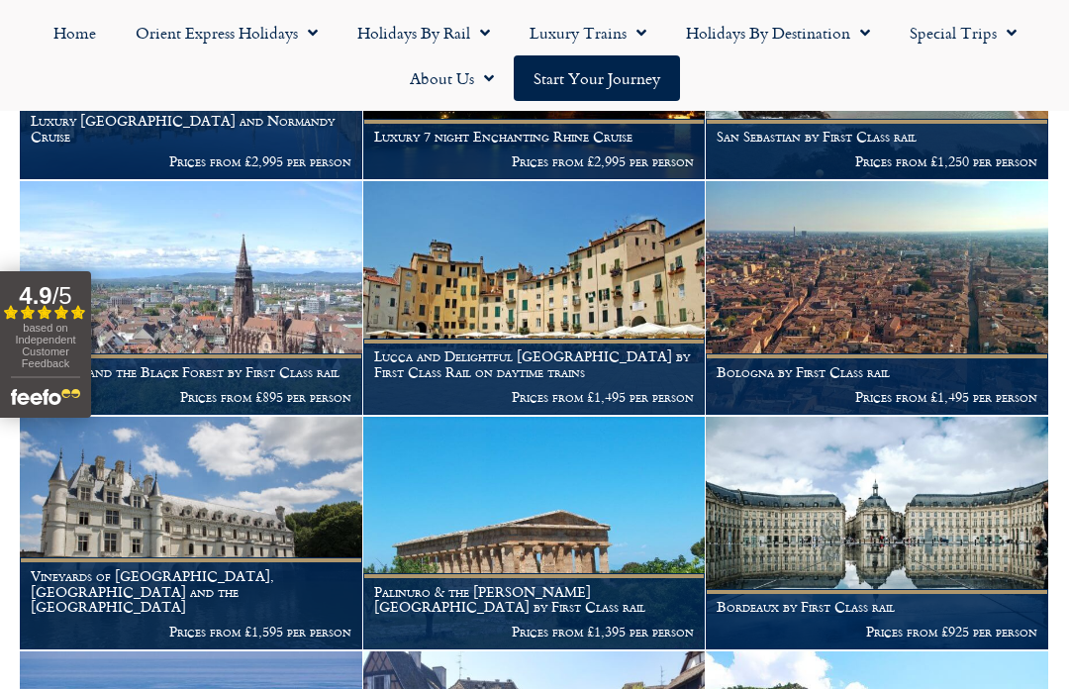
click at [592, 293] on img at bounding box center [534, 298] width 343 height 234
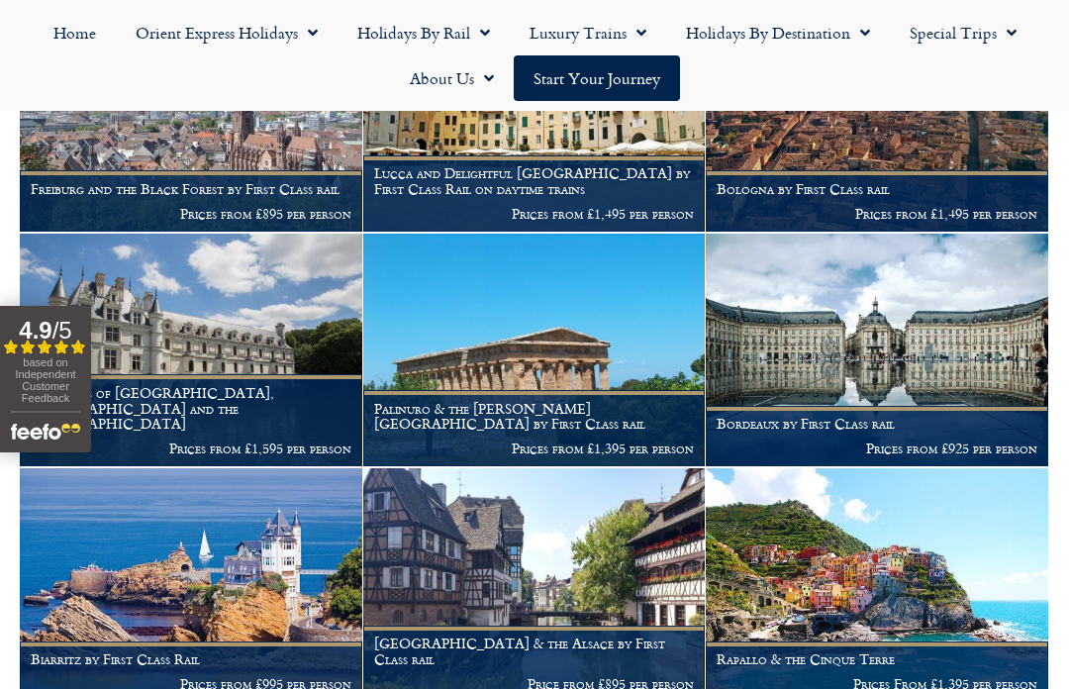
scroll to position [4191, 0]
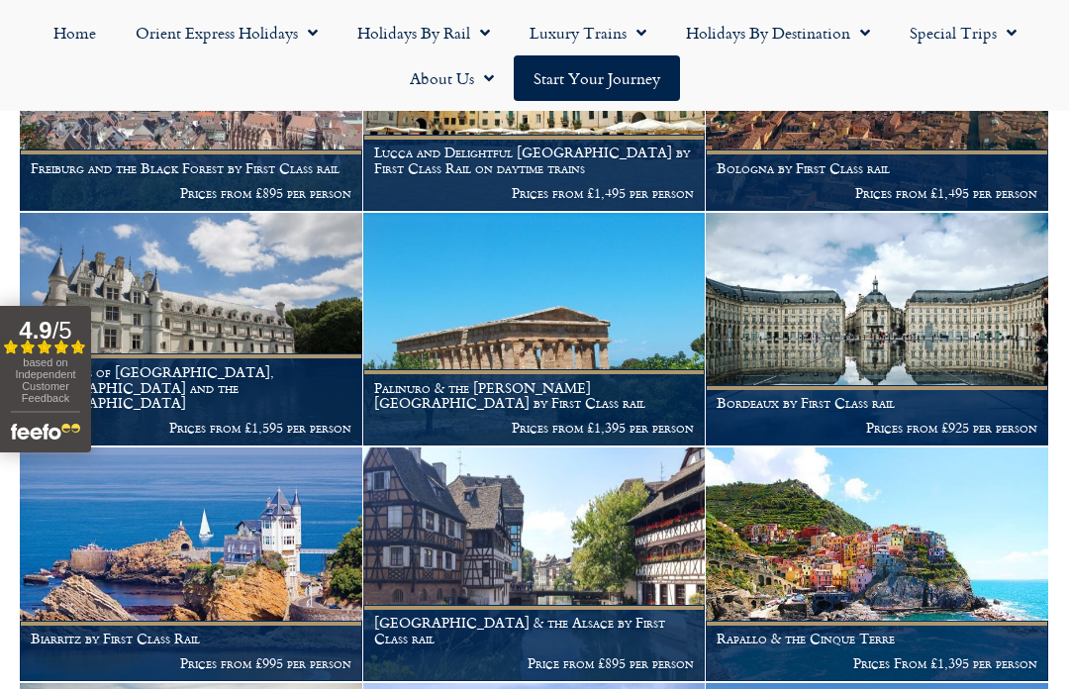
click at [883, 529] on img at bounding box center [877, 564] width 343 height 234
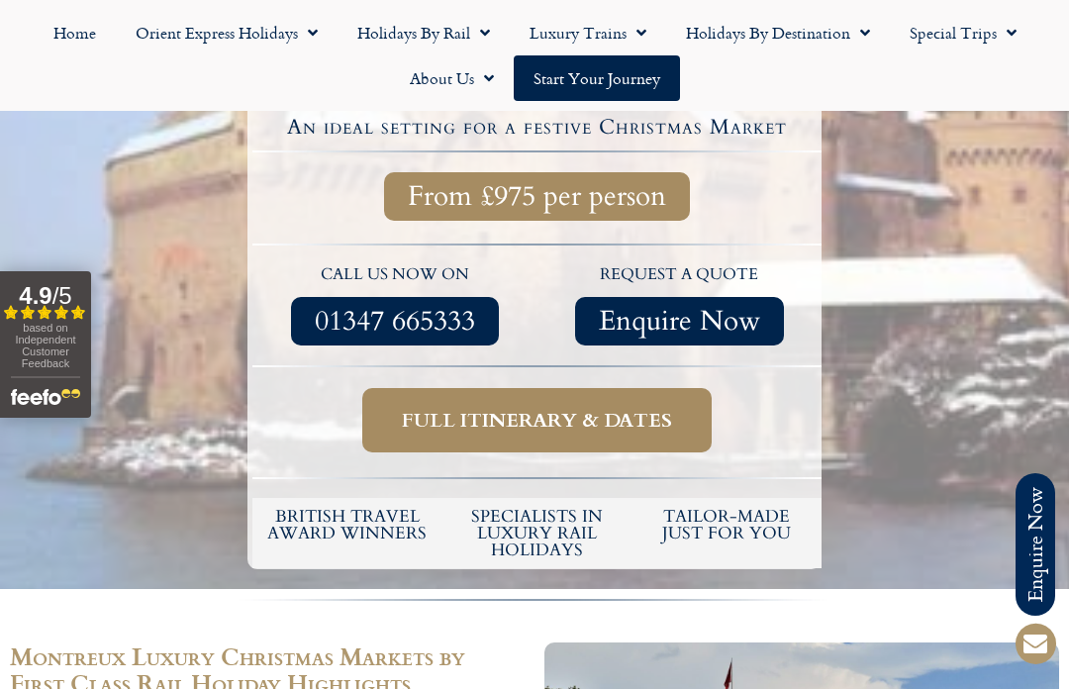
scroll to position [662, 0]
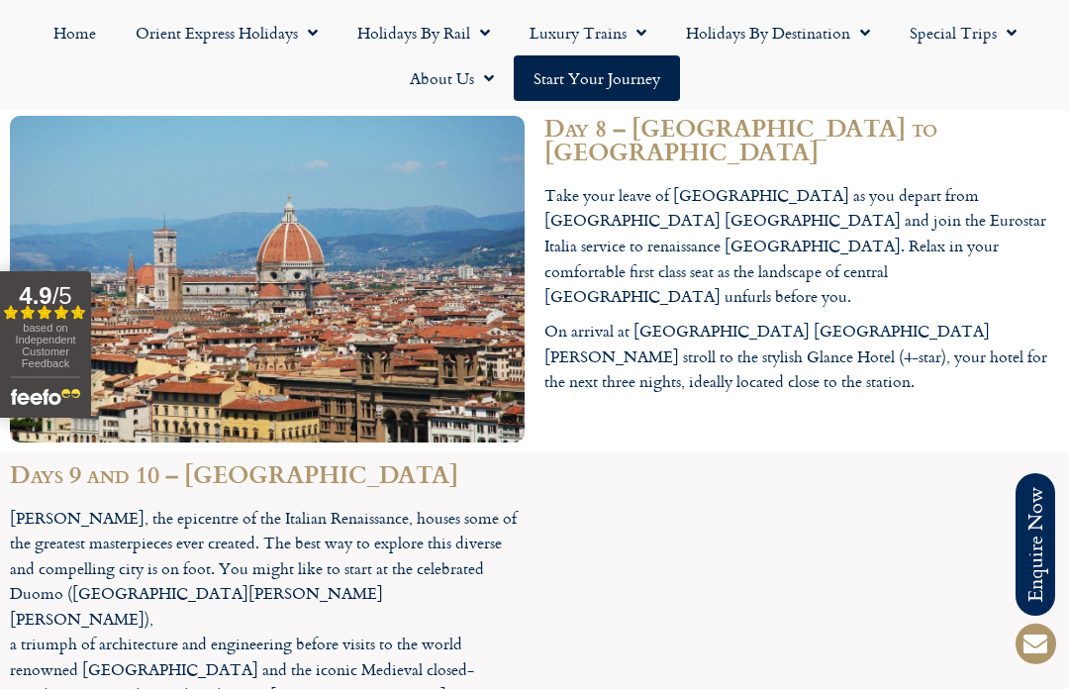
scroll to position [5561, 0]
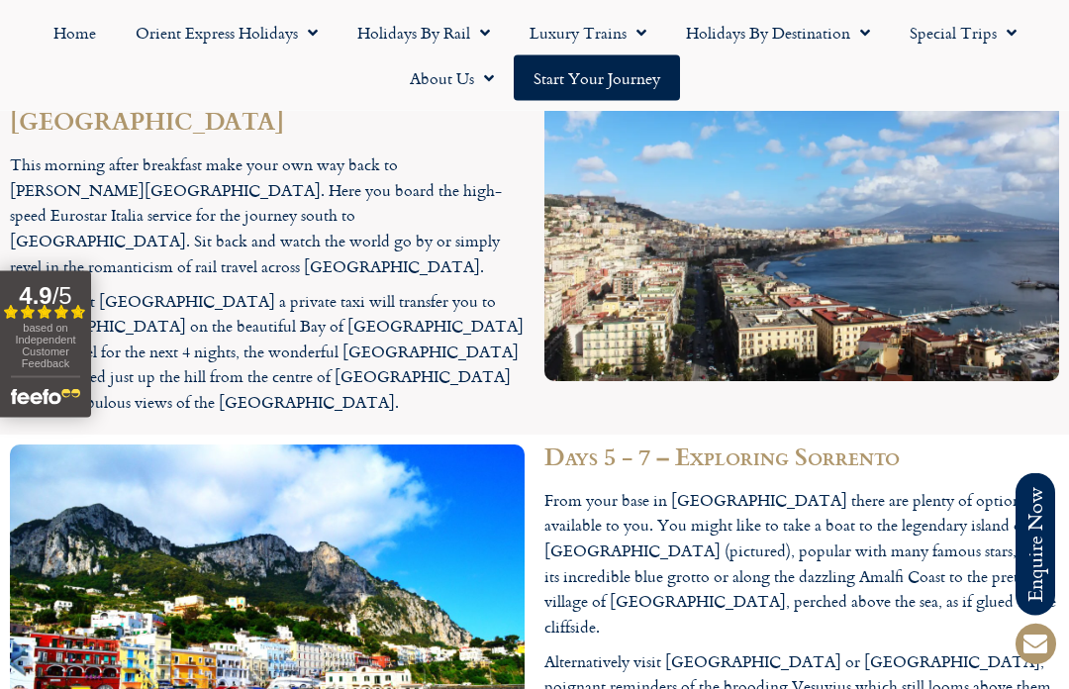
scroll to position [2836, 0]
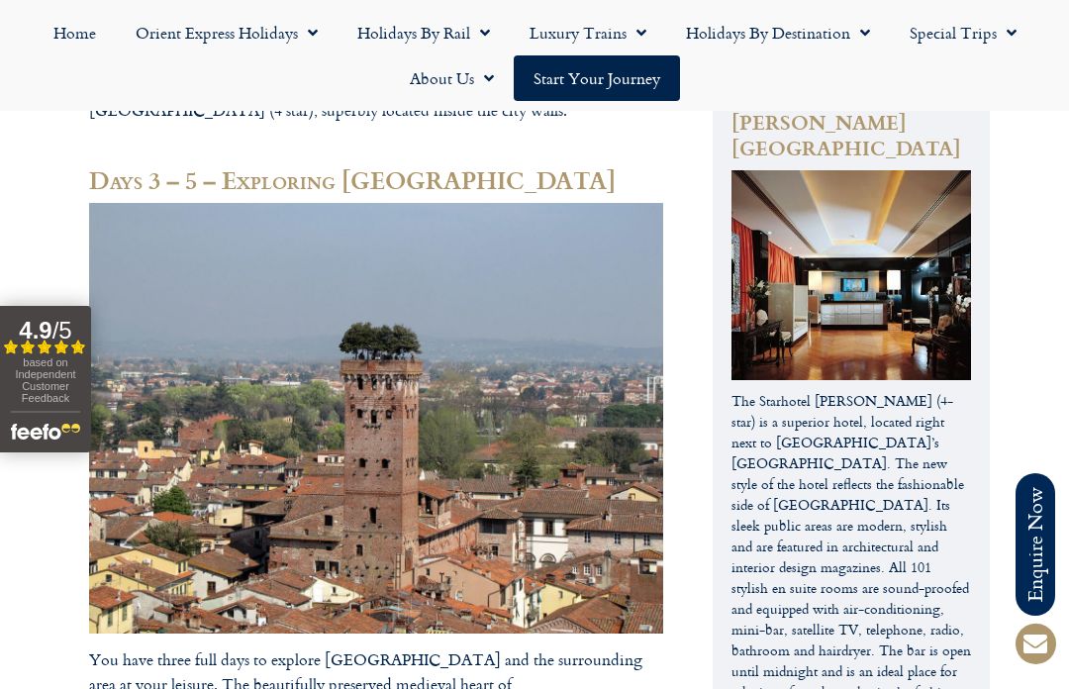
scroll to position [2356, 0]
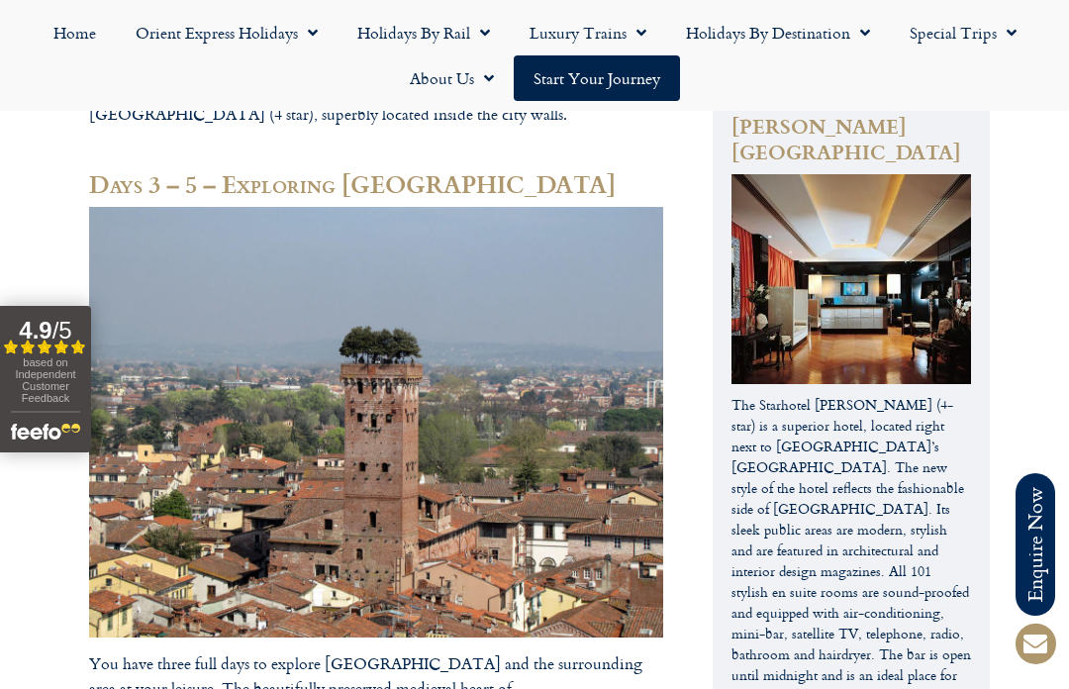
click at [605, 650] on footer "Call us on 01347 66 53 33 to enquire about our tailor made holidays by rail FUR…" at bounding box center [534, 398] width 1069 height 4895
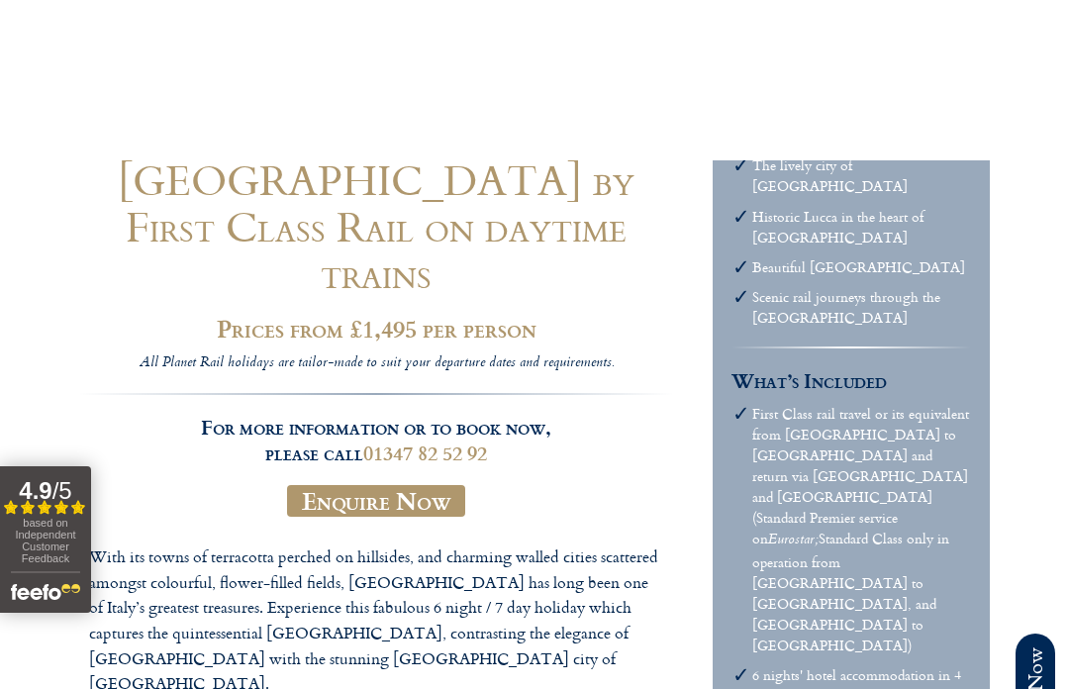
scroll to position [0, 0]
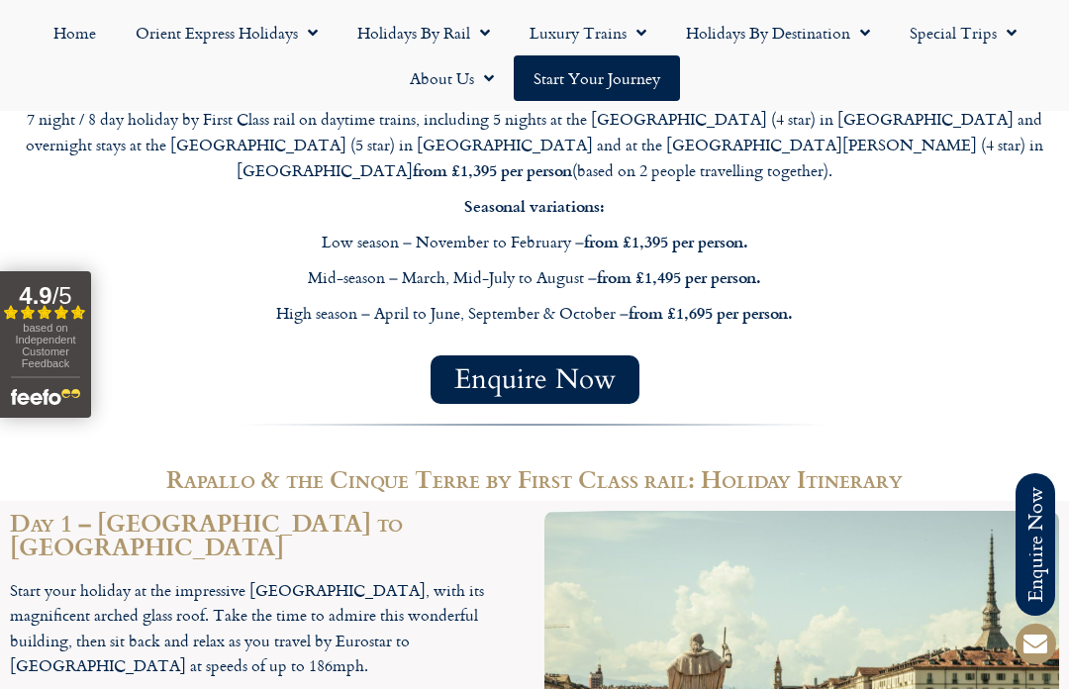
scroll to position [1799, 0]
